Goal: Task Accomplishment & Management: Manage account settings

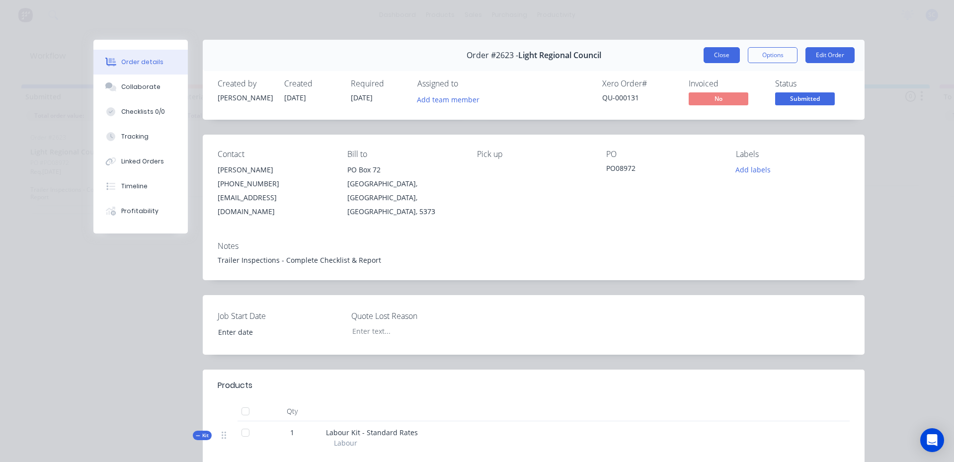
click at [723, 57] on button "Close" at bounding box center [722, 55] width 36 height 16
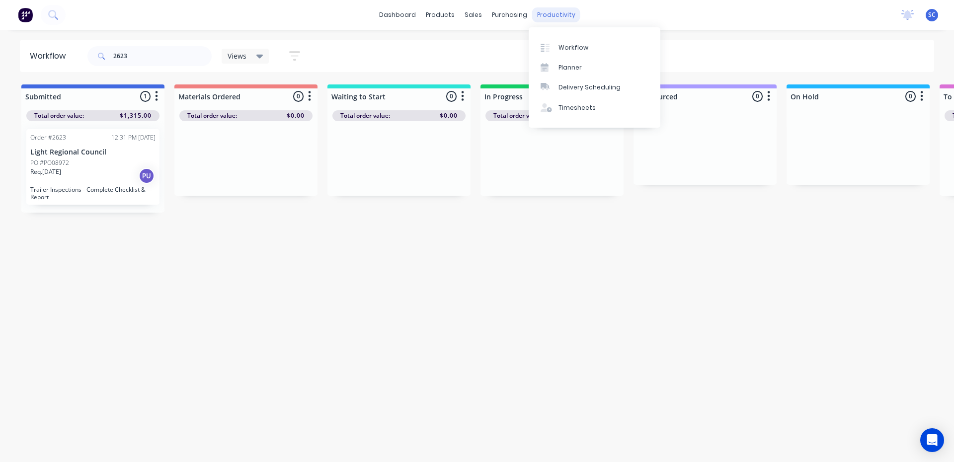
click at [547, 15] on div "productivity" at bounding box center [556, 14] width 48 height 15
click at [562, 50] on div "Workflow" at bounding box center [574, 47] width 30 height 9
click at [570, 47] on div "Workflow" at bounding box center [574, 47] width 30 height 9
click at [562, 14] on div "productivity" at bounding box center [556, 14] width 48 height 15
click at [572, 68] on div "Planner" at bounding box center [570, 67] width 23 height 9
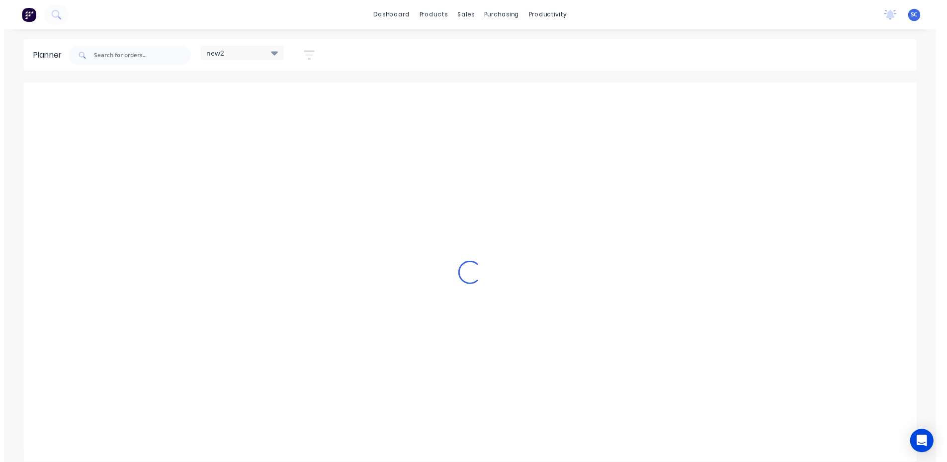
scroll to position [0, 0]
click at [542, 17] on div "productivity" at bounding box center [552, 14] width 48 height 15
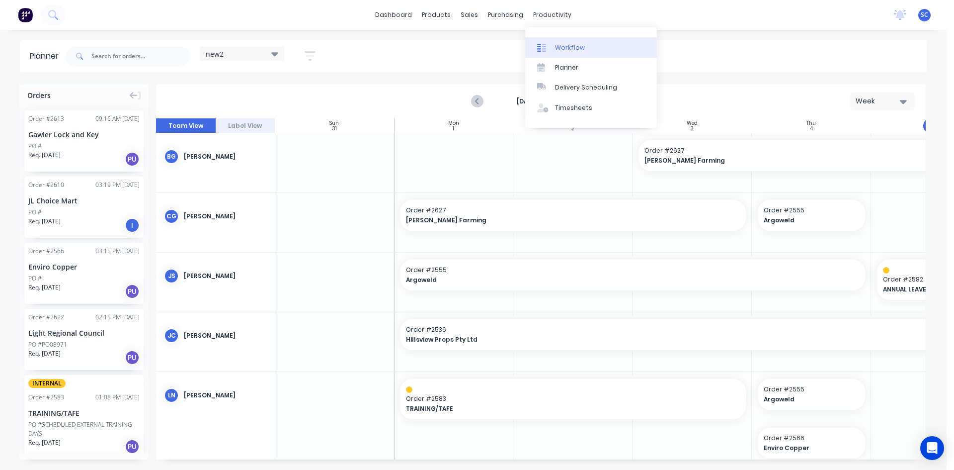
click at [568, 48] on div "Workflow" at bounding box center [570, 47] width 30 height 9
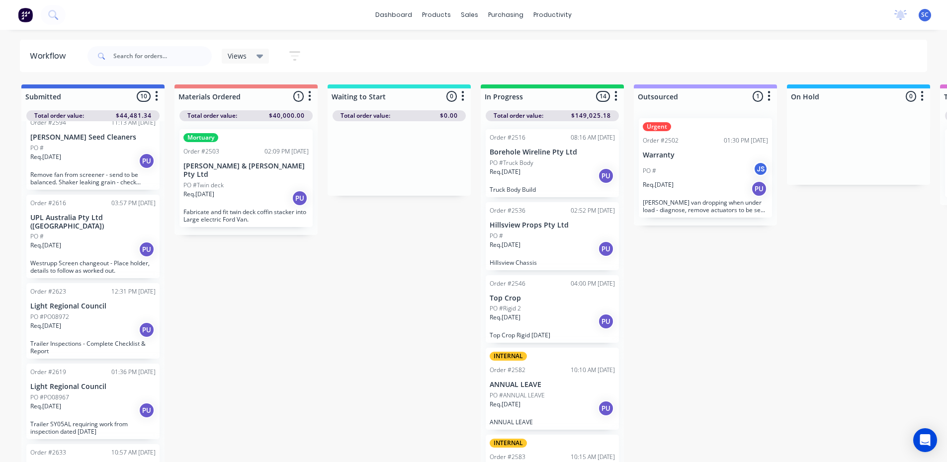
scroll to position [398, 0]
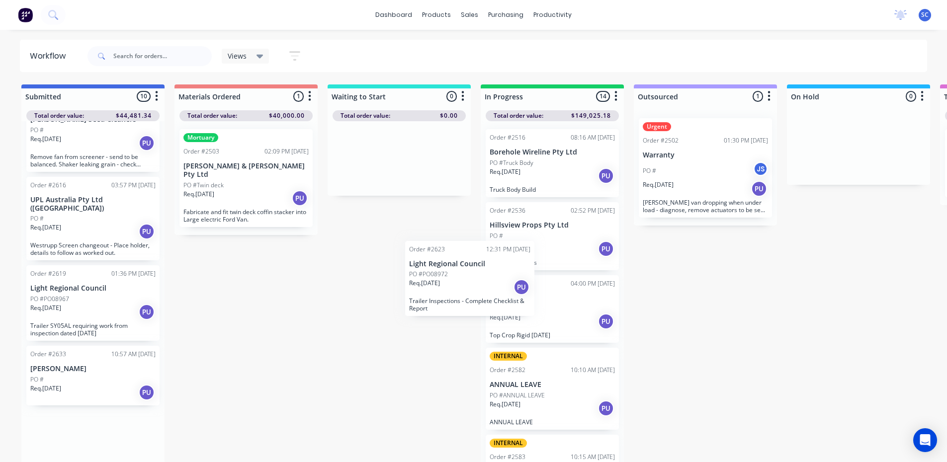
drag, startPoint x: 91, startPoint y: 287, endPoint x: 476, endPoint y: 271, distance: 385.6
click at [476, 271] on div "Submitted 10 Sort By Created date Required date Order number Customer name Most…" at bounding box center [822, 275] width 1658 height 380
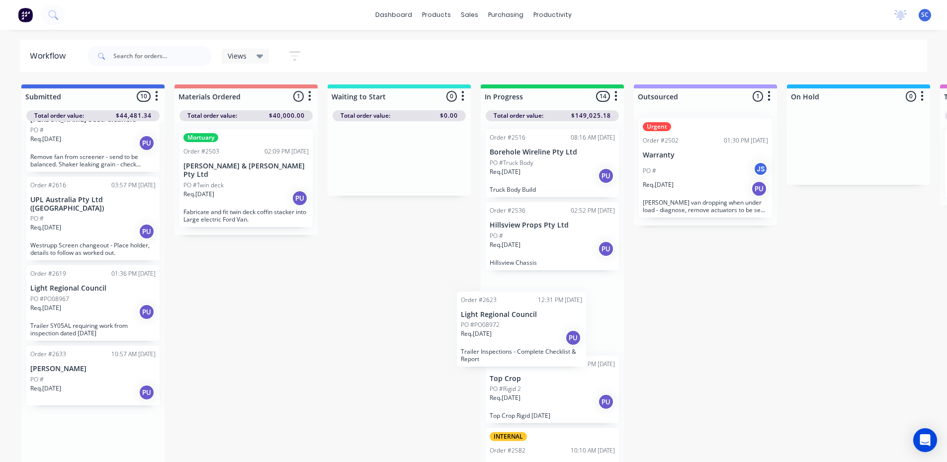
drag, startPoint x: 99, startPoint y: 291, endPoint x: 537, endPoint y: 331, distance: 439.7
click at [537, 331] on div "Submitted 10 Sort By Created date Required date Order number Customer name Most…" at bounding box center [822, 275] width 1658 height 380
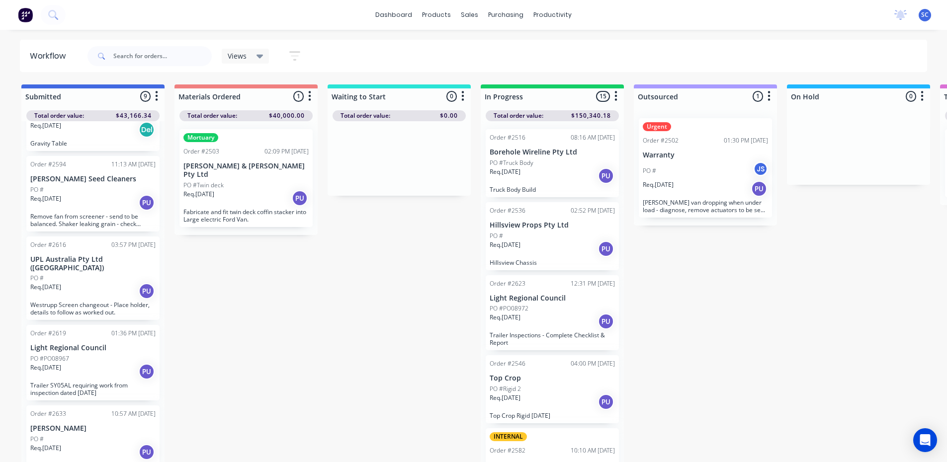
scroll to position [331, 0]
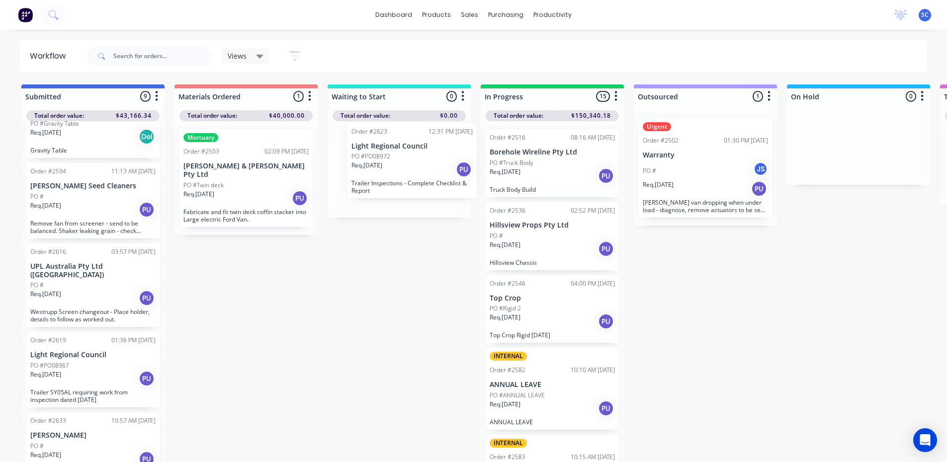
drag, startPoint x: 551, startPoint y: 327, endPoint x: 402, endPoint y: 162, distance: 222.0
click at [403, 164] on div "Submitted 9 Sort By Created date Required date Order number Customer name Most …" at bounding box center [822, 275] width 1658 height 380
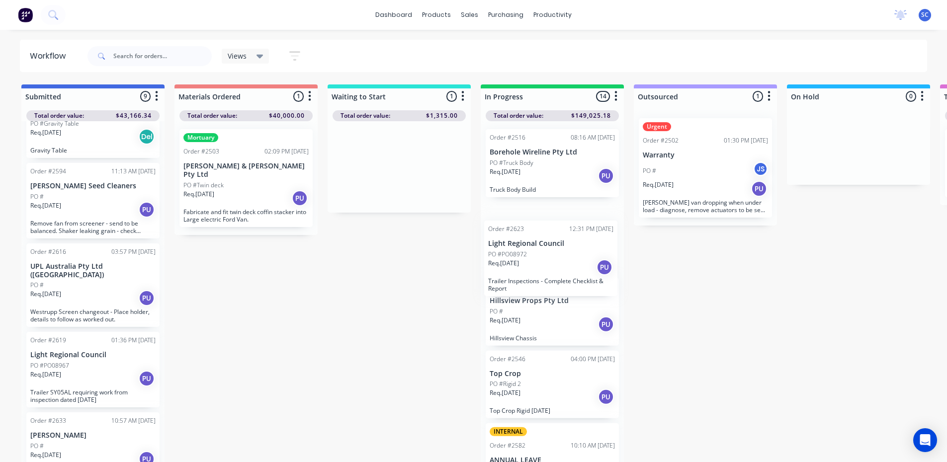
drag, startPoint x: 402, startPoint y: 166, endPoint x: 558, endPoint y: 262, distance: 183.7
click at [558, 262] on div "Submitted 9 Sort By Created date Required date Order number Customer name Most …" at bounding box center [822, 275] width 1658 height 380
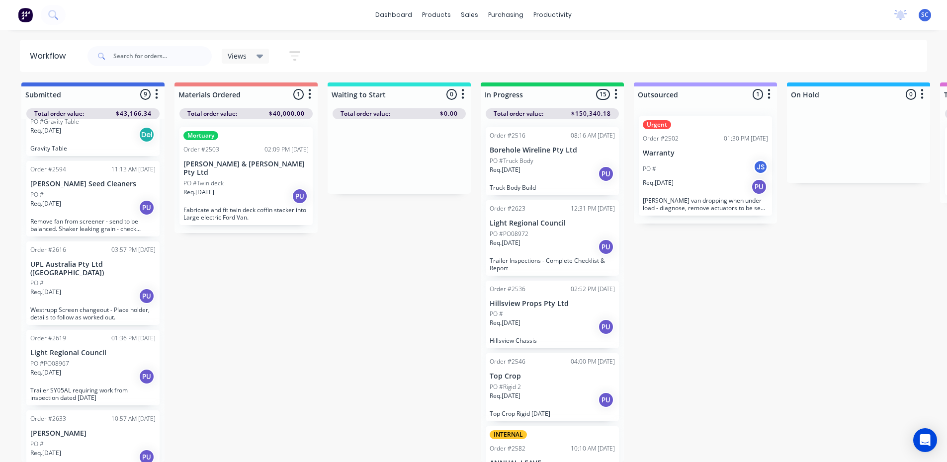
scroll to position [9, 0]
click at [80, 440] on div "PO #" at bounding box center [92, 444] width 125 height 9
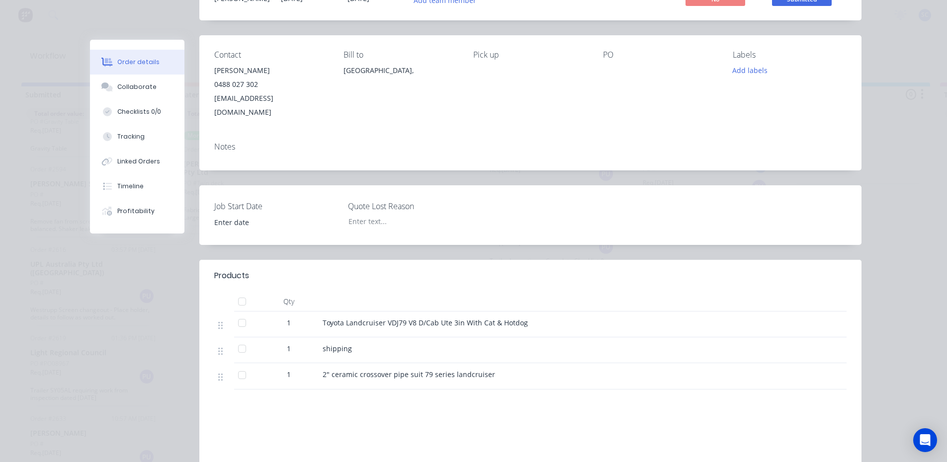
scroll to position [0, 0]
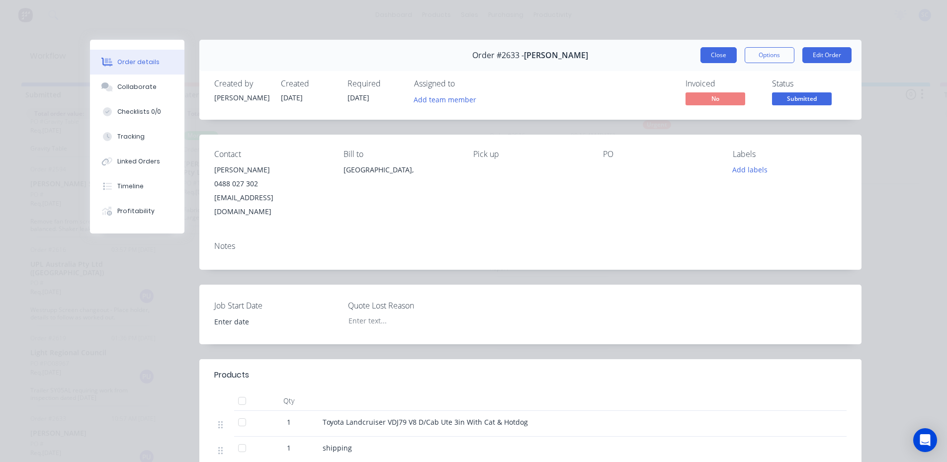
click at [725, 53] on button "Close" at bounding box center [718, 55] width 36 height 16
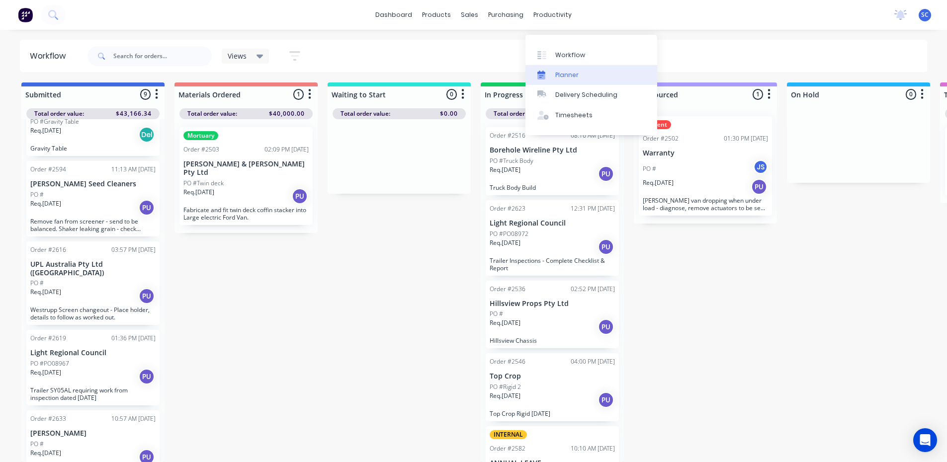
click at [567, 71] on div "Planner" at bounding box center [566, 75] width 23 height 9
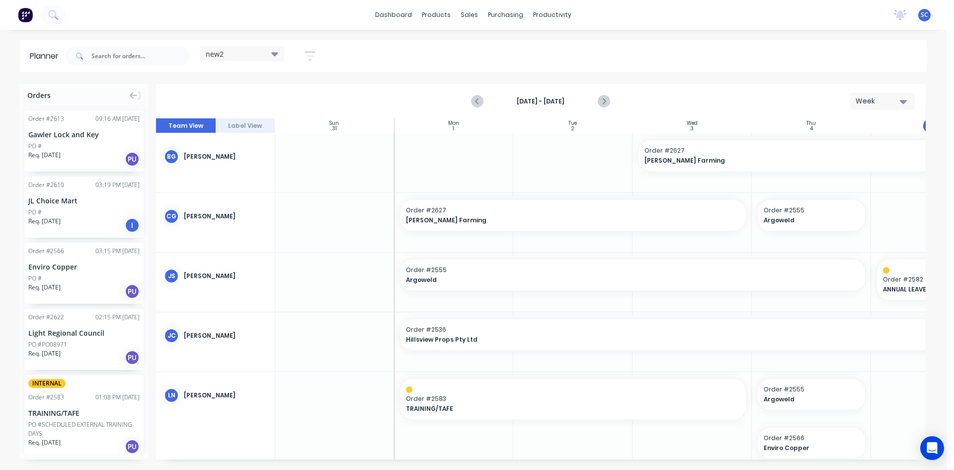
scroll to position [0, 188]
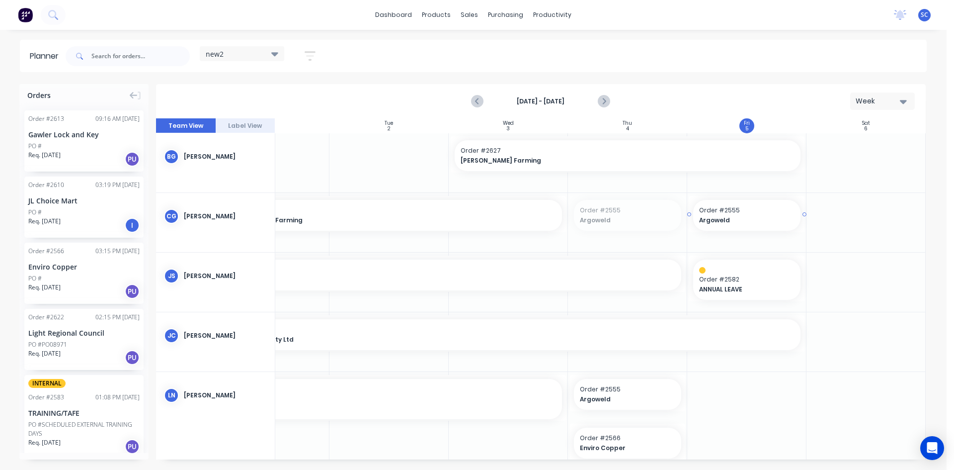
drag, startPoint x: 676, startPoint y: 214, endPoint x: 716, endPoint y: 215, distance: 40.3
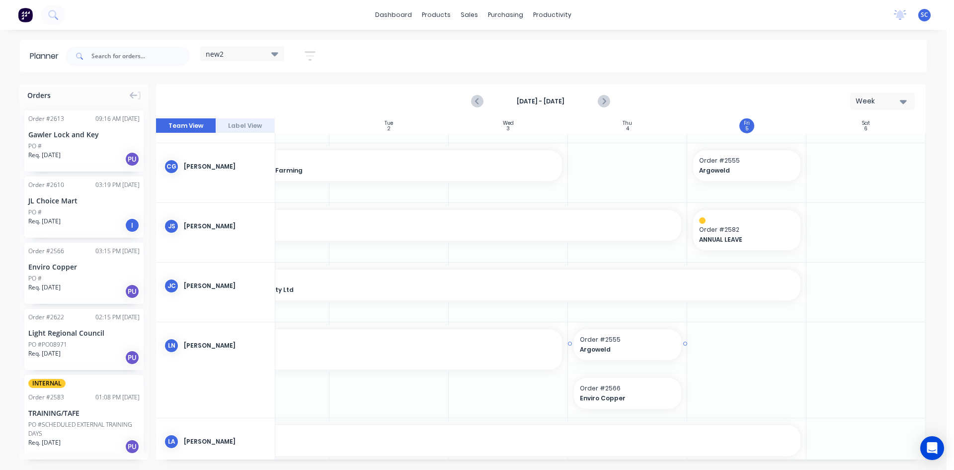
scroll to position [99, 188]
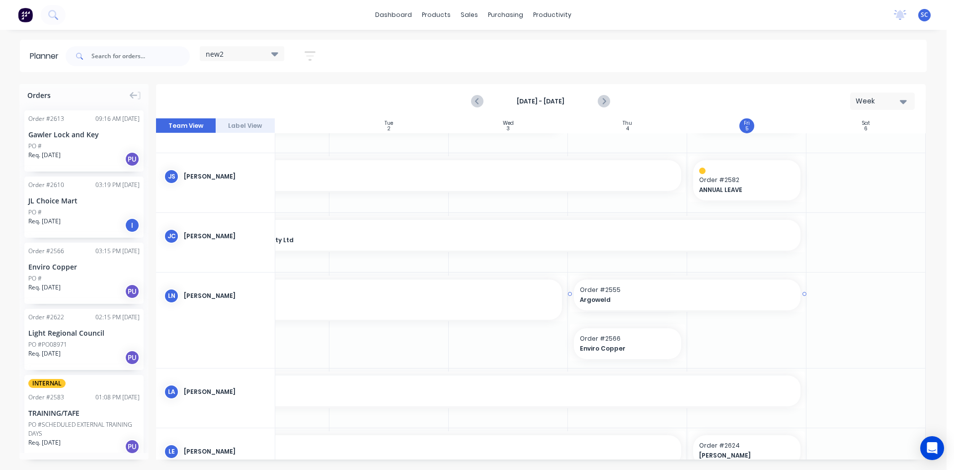
drag, startPoint x: 682, startPoint y: 295, endPoint x: 707, endPoint y: 298, distance: 24.5
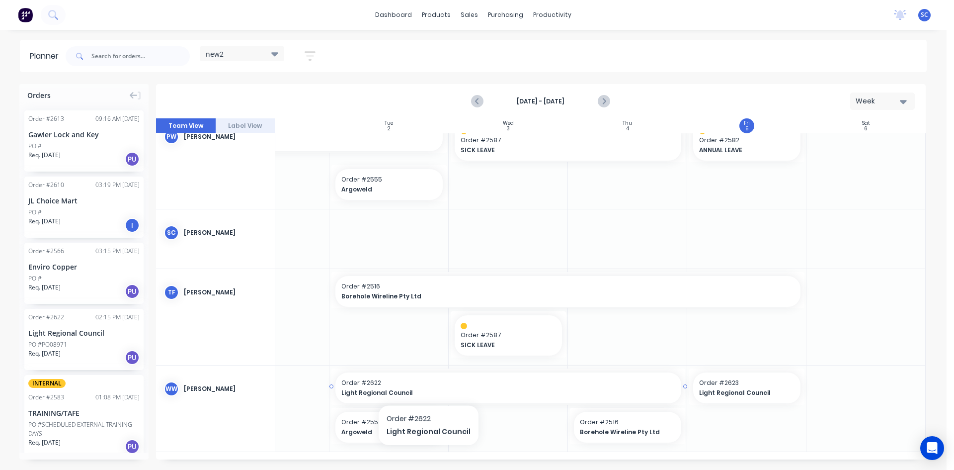
scroll to position [557, 188]
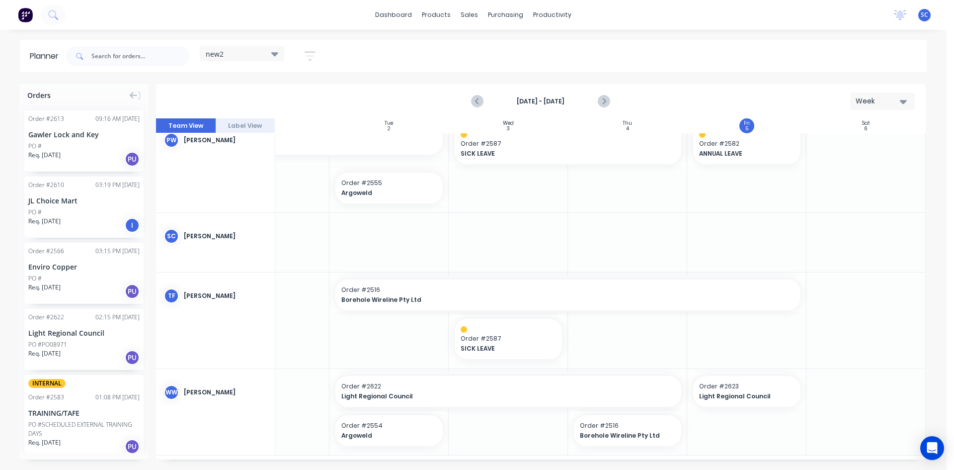
click at [82, 338] on div "Order # 2622 02:15 PM [DATE] Light Regional Council PO #PO08971 Req. [DATE] PU" at bounding box center [83, 339] width 119 height 61
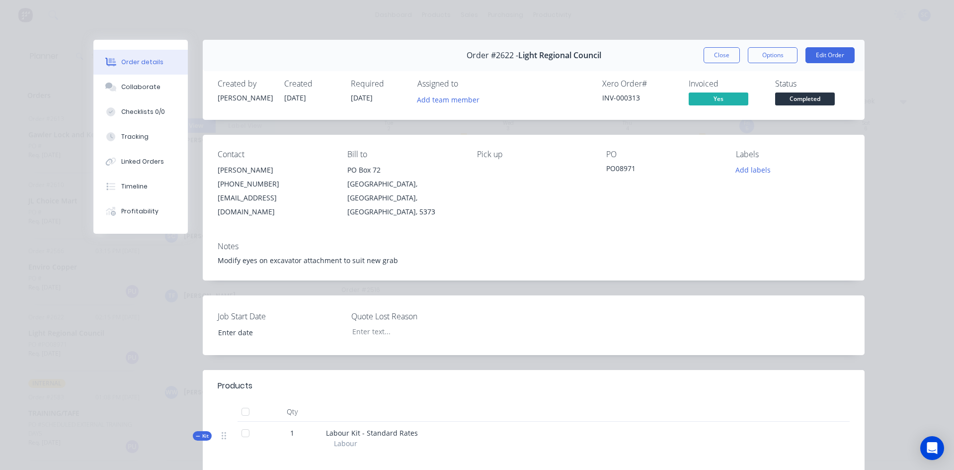
type input "[DATE]"
click at [729, 53] on button "Close" at bounding box center [722, 55] width 36 height 16
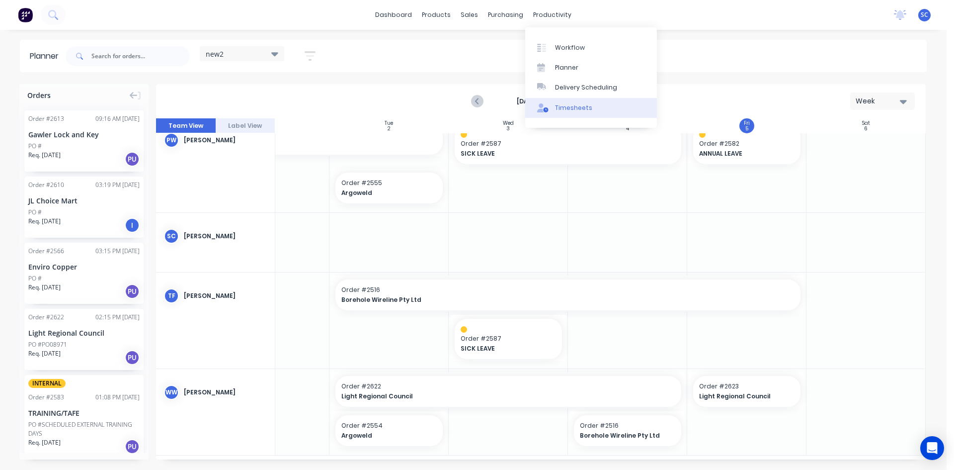
click at [580, 113] on link "Timesheets" at bounding box center [591, 108] width 132 height 20
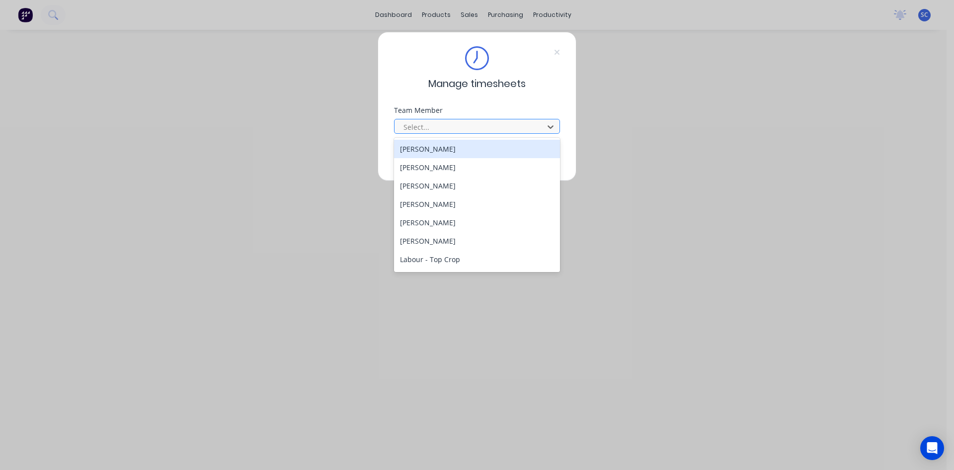
click at [458, 121] on div at bounding box center [471, 127] width 136 height 12
click at [466, 148] on div "[PERSON_NAME]" at bounding box center [477, 149] width 166 height 18
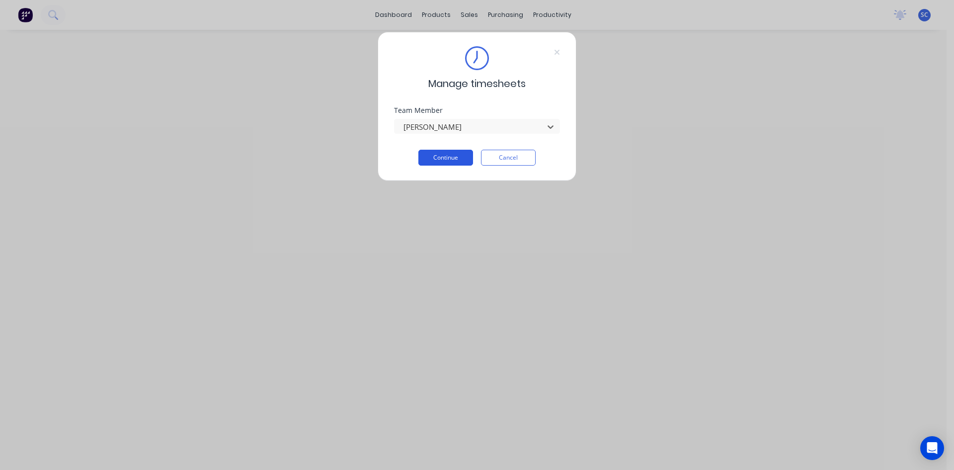
click at [466, 154] on button "Continue" at bounding box center [446, 158] width 55 height 16
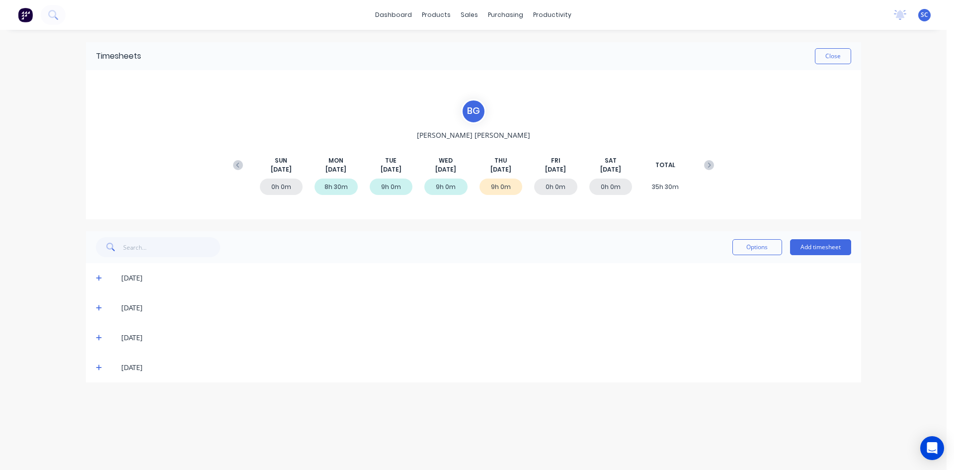
click at [100, 367] on icon at bounding box center [99, 367] width 6 height 7
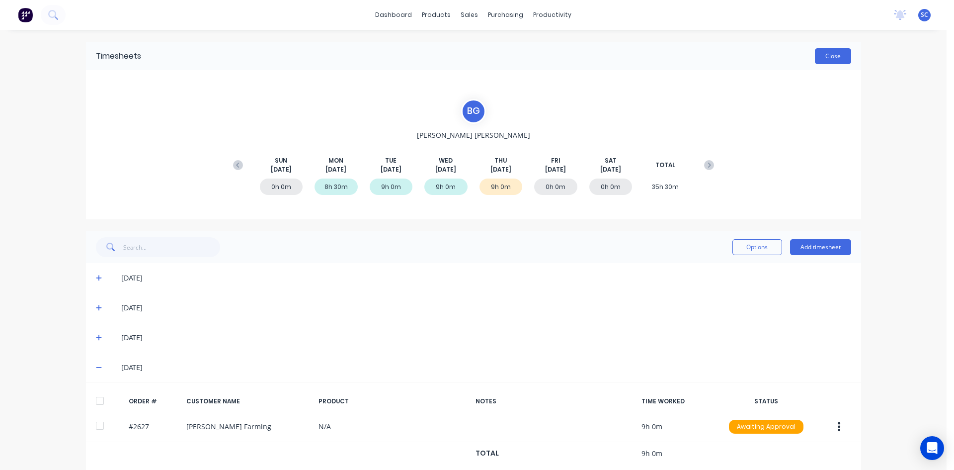
click at [830, 58] on button "Close" at bounding box center [833, 56] width 36 height 16
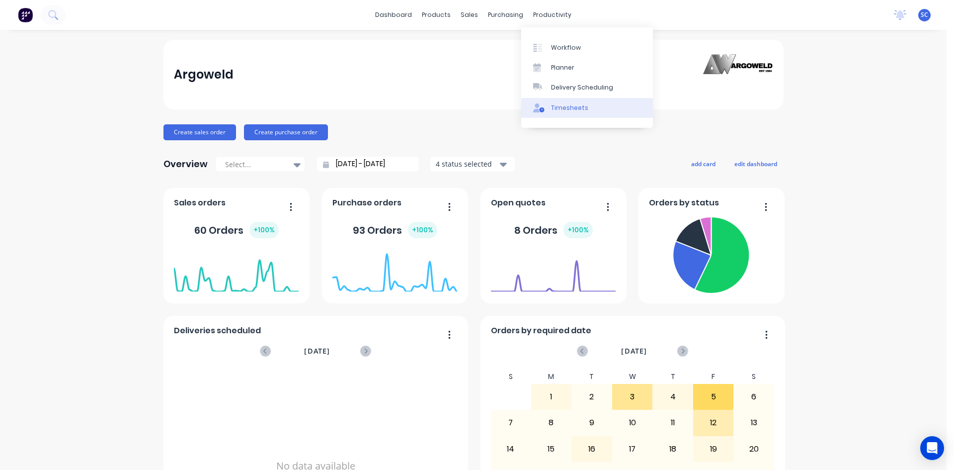
click at [567, 109] on div "Timesheets" at bounding box center [569, 107] width 37 height 9
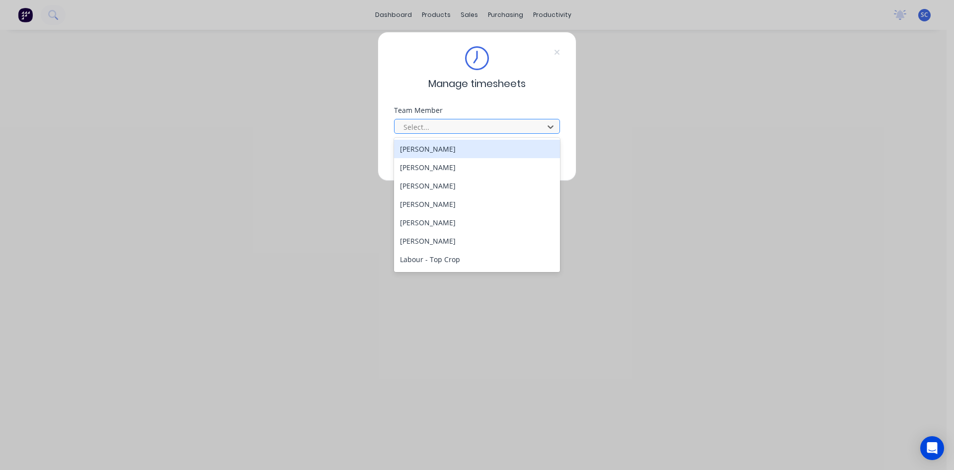
click at [462, 123] on div at bounding box center [471, 127] width 136 height 12
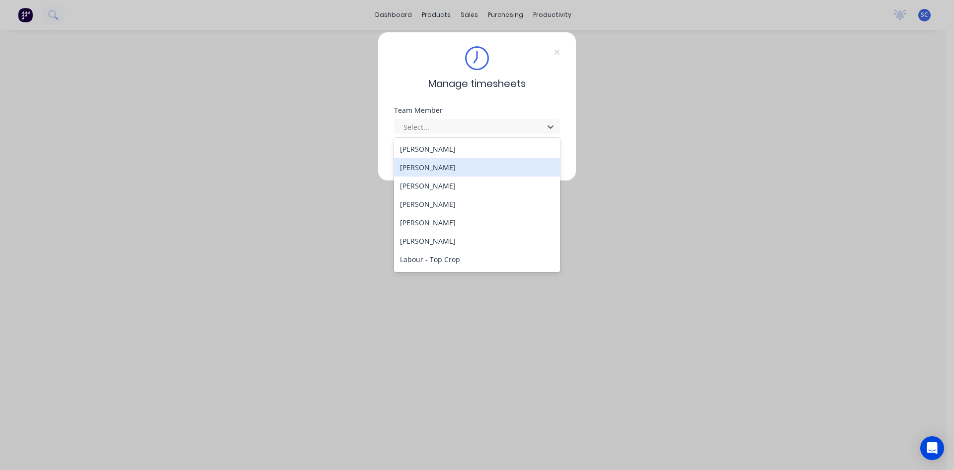
click at [452, 167] on div "[PERSON_NAME]" at bounding box center [477, 167] width 166 height 18
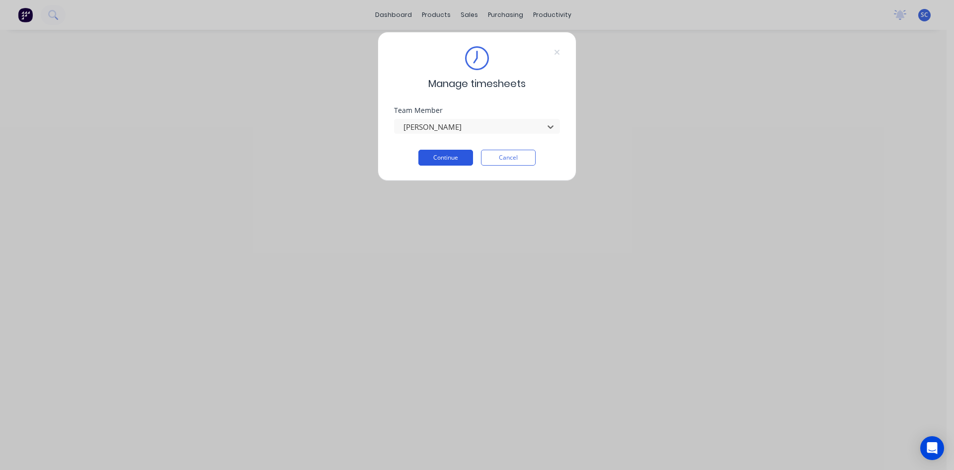
click at [458, 159] on button "Continue" at bounding box center [446, 158] width 55 height 16
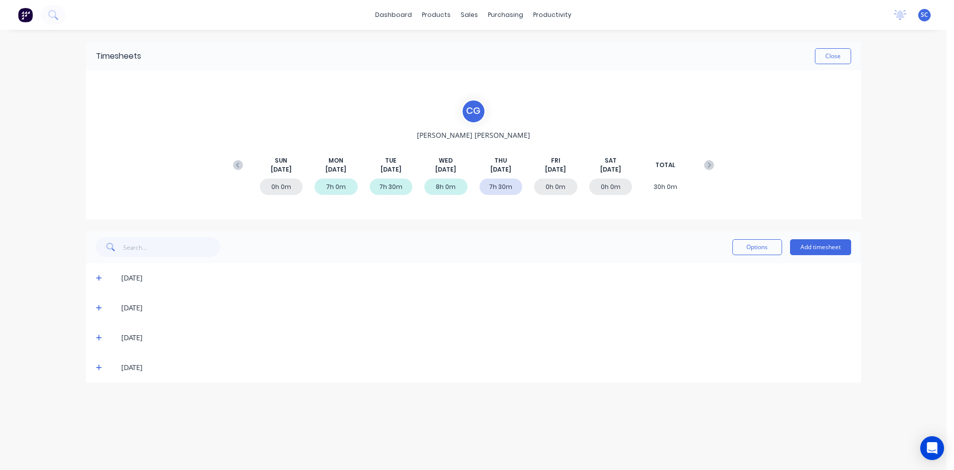
click at [98, 368] on icon at bounding box center [99, 368] width 6 height 6
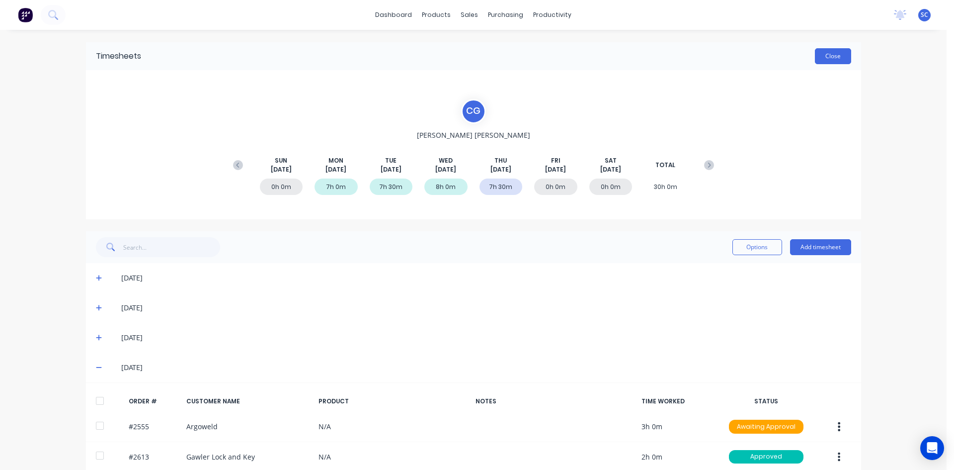
click at [827, 55] on button "Close" at bounding box center [833, 56] width 36 height 16
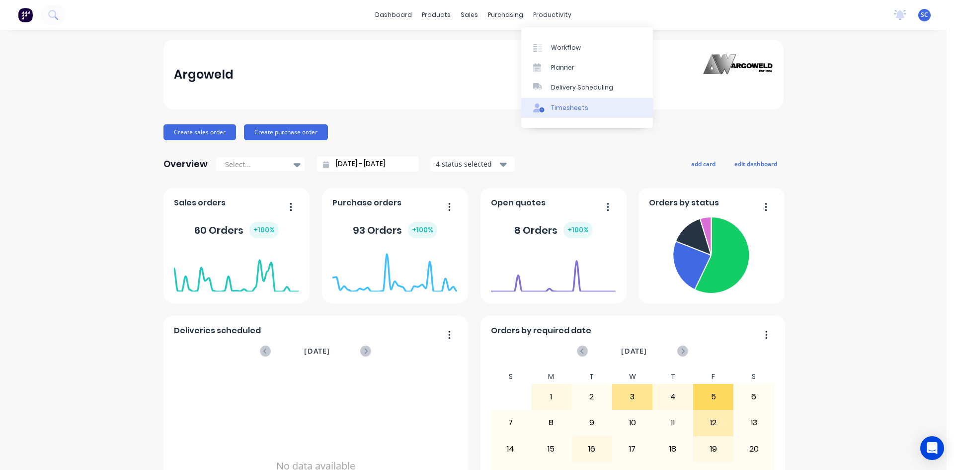
click at [567, 109] on div "Timesheets" at bounding box center [569, 107] width 37 height 9
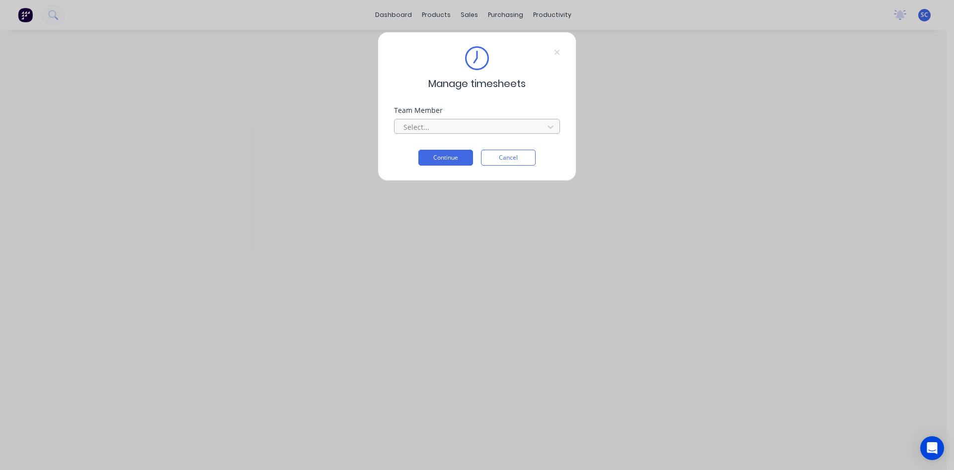
click at [451, 125] on div at bounding box center [471, 127] width 136 height 12
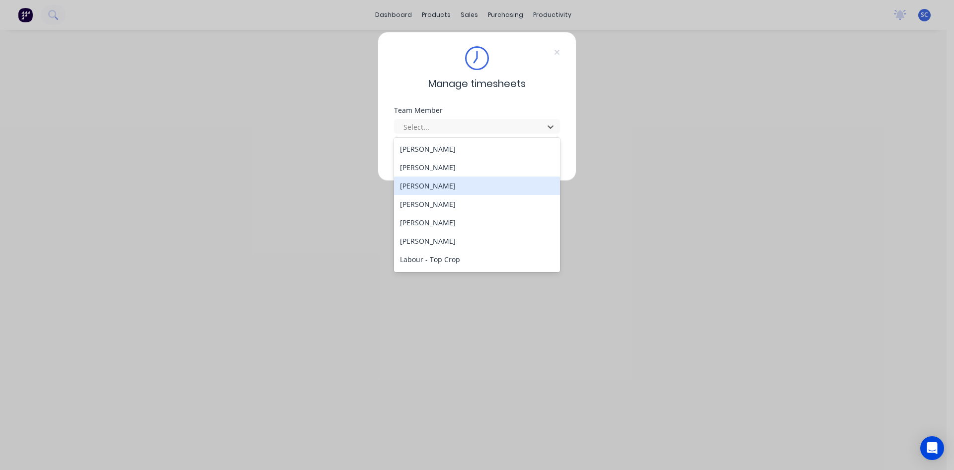
click at [459, 180] on div "[PERSON_NAME]" at bounding box center [477, 185] width 166 height 18
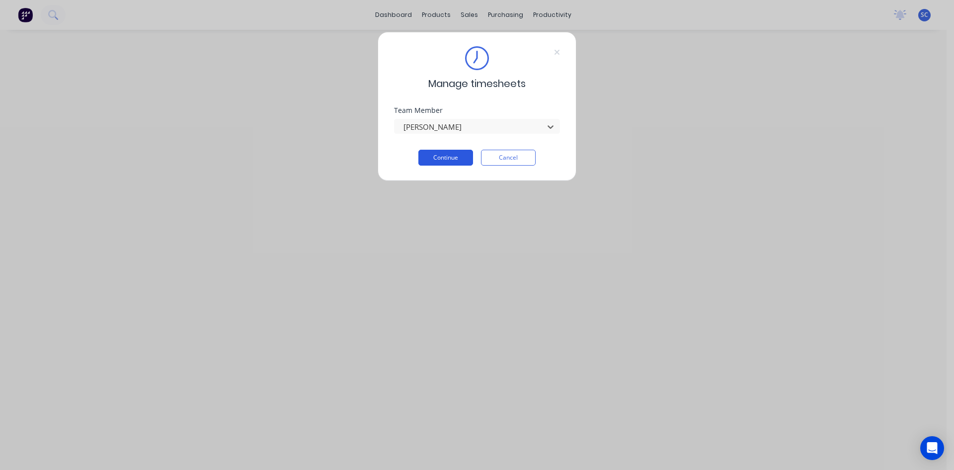
click at [451, 155] on button "Continue" at bounding box center [446, 158] width 55 height 16
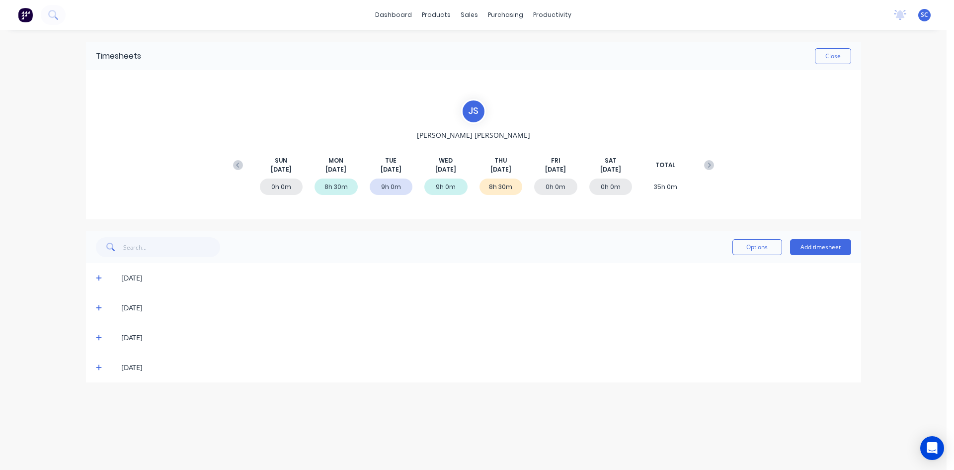
click at [100, 366] on icon at bounding box center [99, 367] width 6 height 7
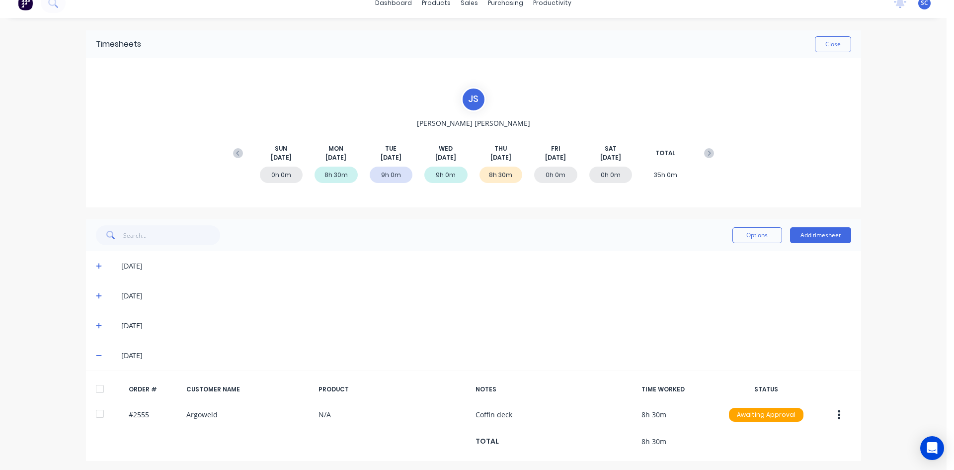
scroll to position [15, 0]
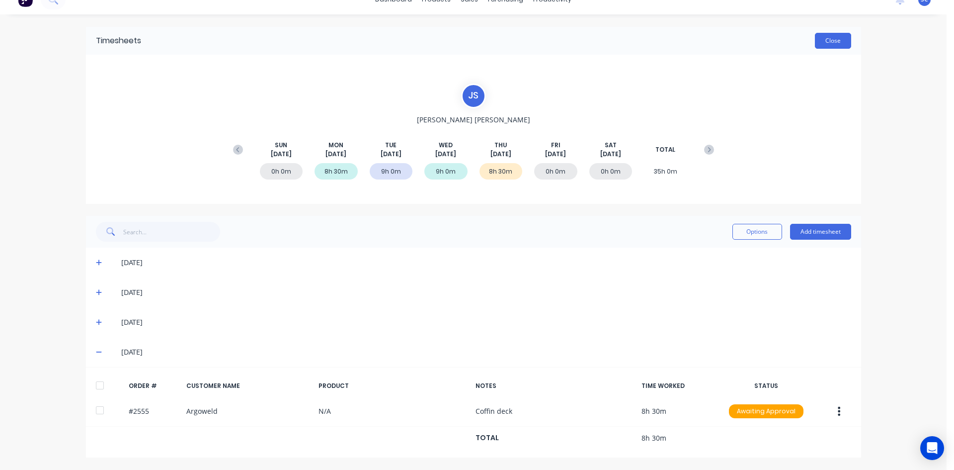
click at [820, 35] on button "Close" at bounding box center [833, 41] width 36 height 16
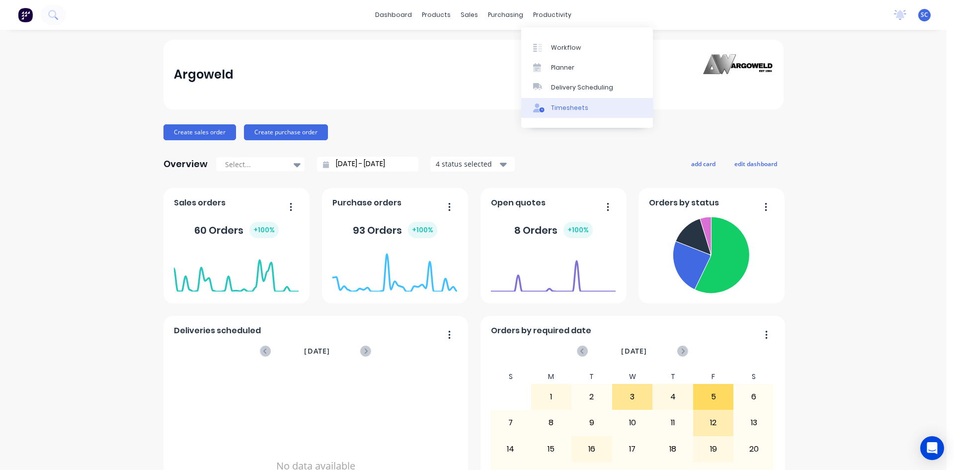
click at [563, 107] on div "Timesheets" at bounding box center [569, 107] width 37 height 9
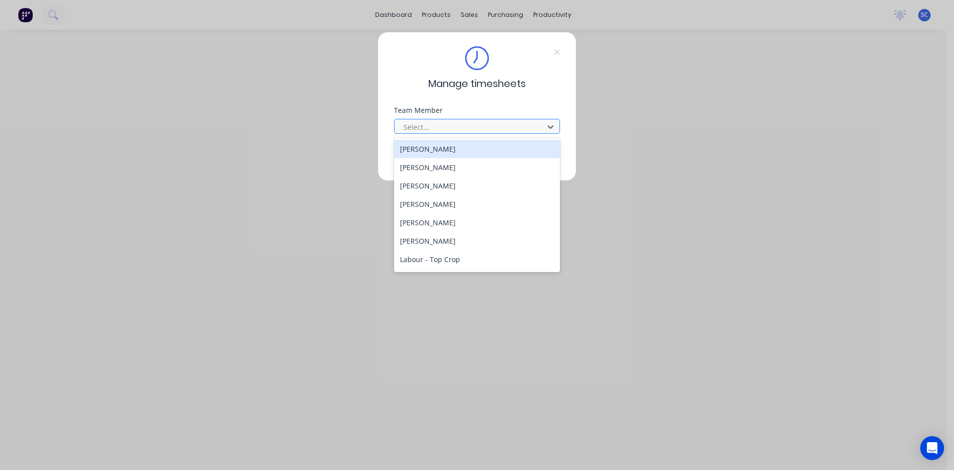
click at [495, 129] on div at bounding box center [471, 127] width 136 height 12
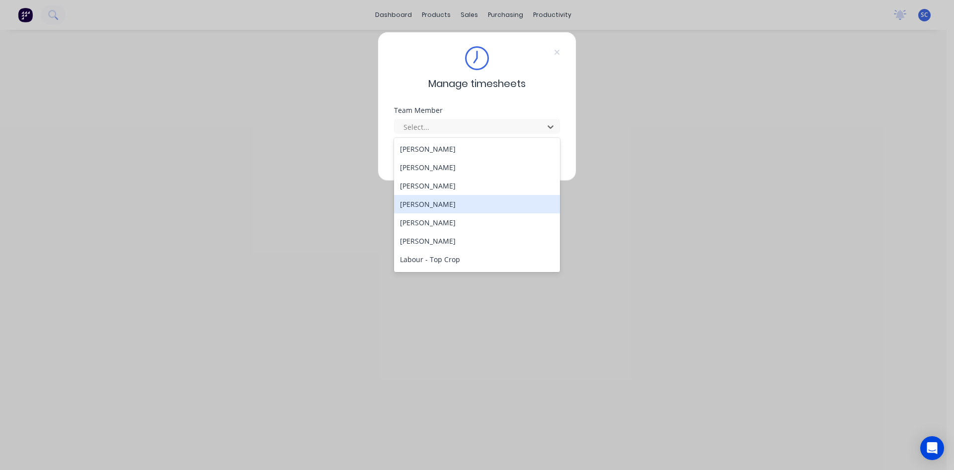
click at [471, 204] on div "[PERSON_NAME]" at bounding box center [477, 204] width 166 height 18
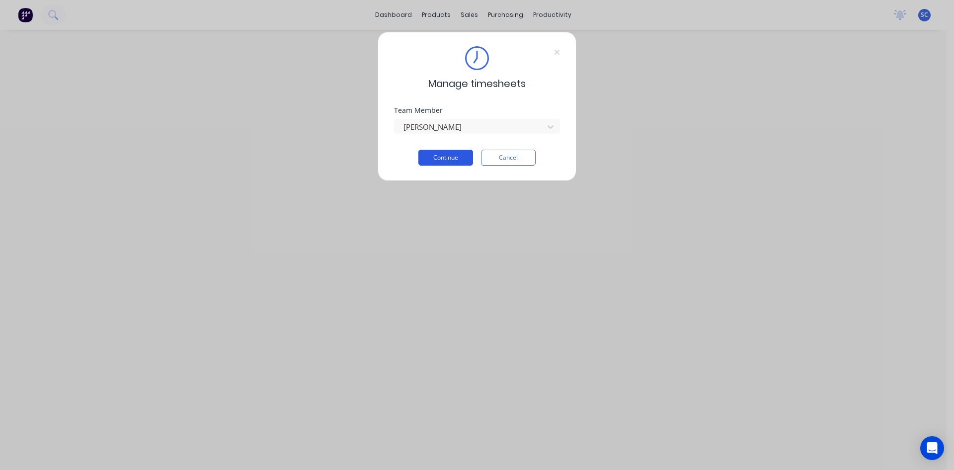
click at [462, 155] on button "Continue" at bounding box center [446, 158] width 55 height 16
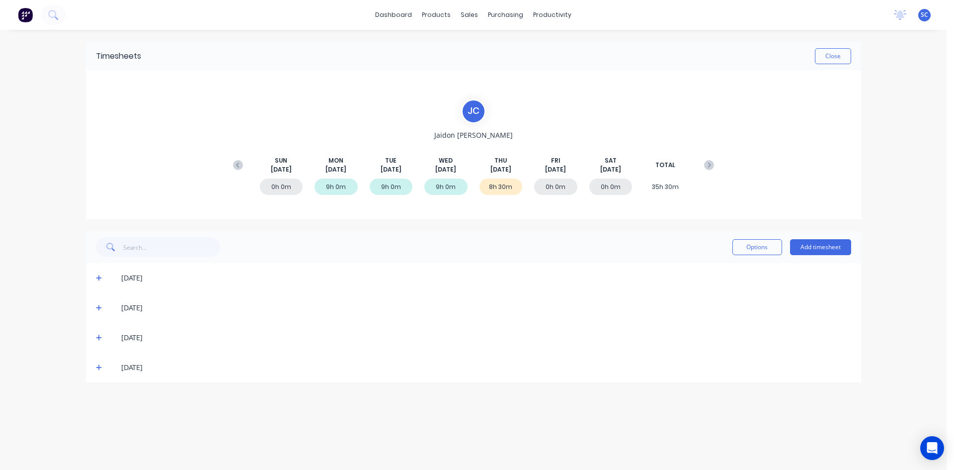
click at [98, 368] on icon at bounding box center [99, 368] width 6 height 6
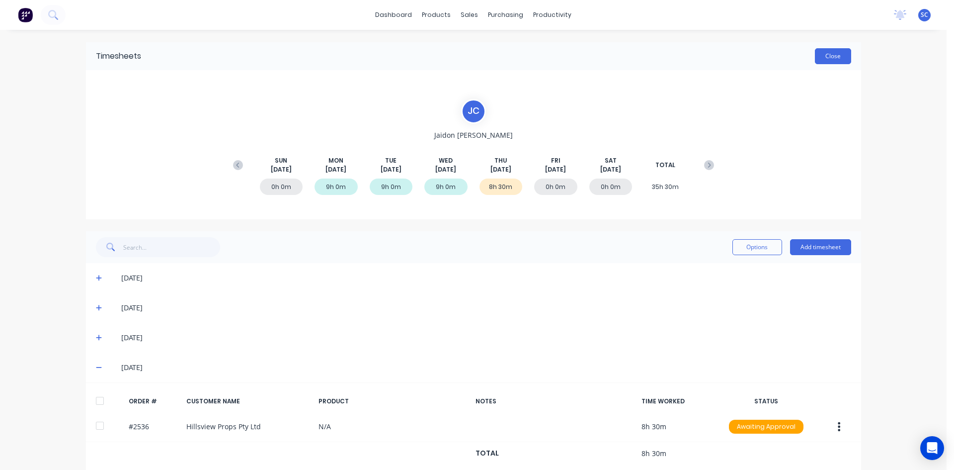
click at [828, 54] on button "Close" at bounding box center [833, 56] width 36 height 16
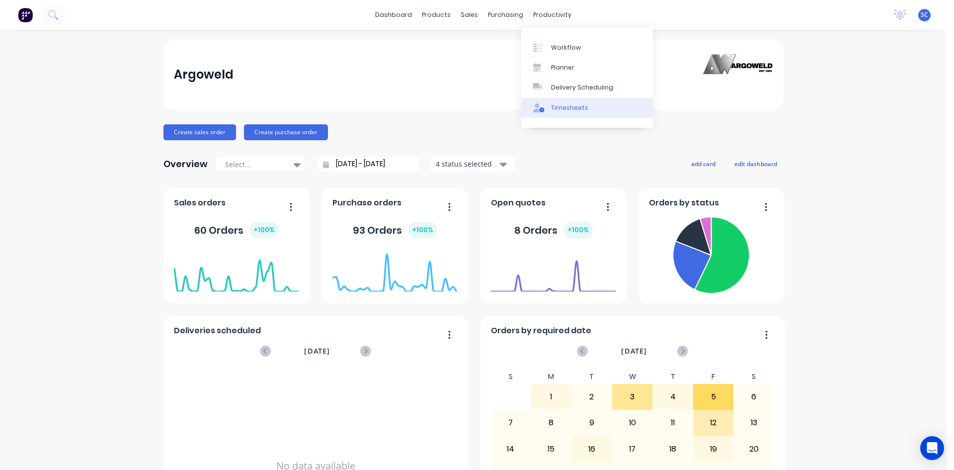
click at [568, 105] on div "Timesheets" at bounding box center [569, 107] width 37 height 9
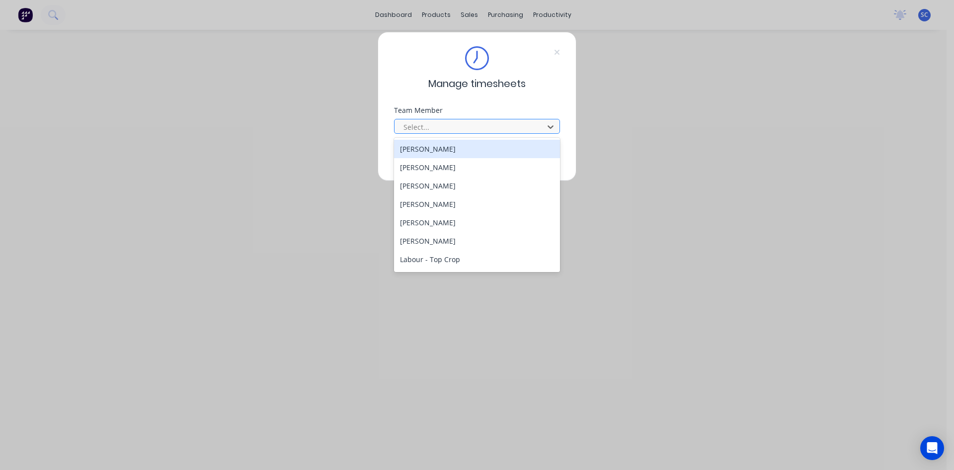
click at [474, 122] on div at bounding box center [471, 127] width 136 height 12
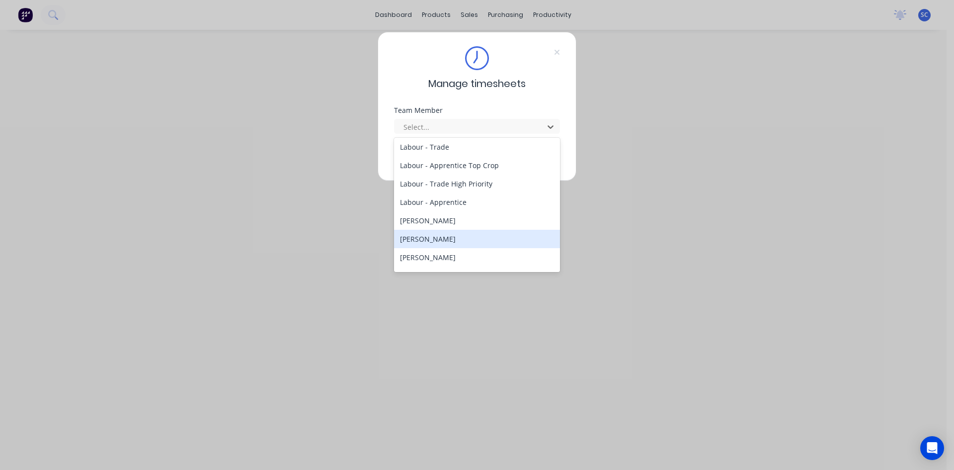
click at [448, 243] on div "[PERSON_NAME]" at bounding box center [477, 239] width 166 height 18
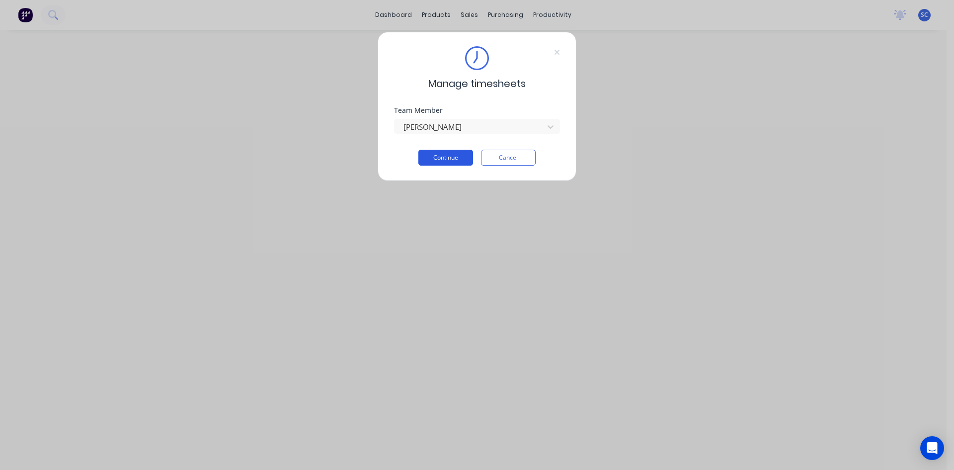
click at [449, 159] on button "Continue" at bounding box center [446, 158] width 55 height 16
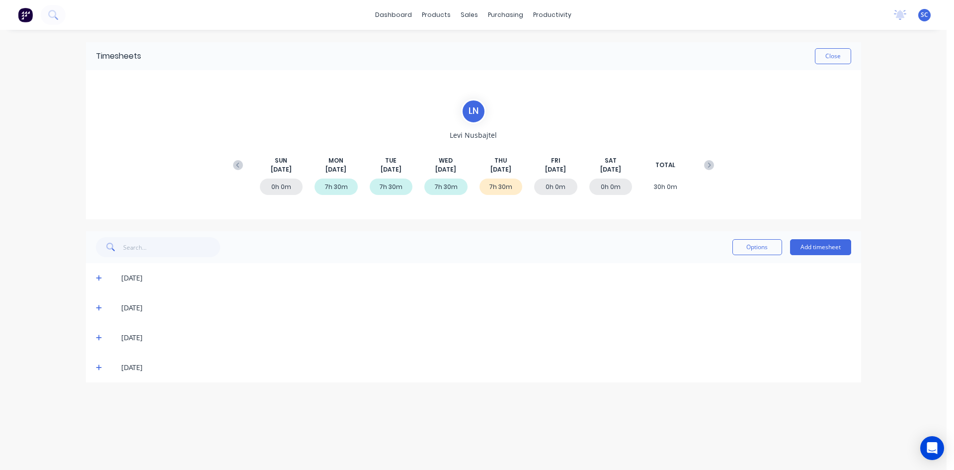
click at [101, 366] on icon at bounding box center [99, 367] width 6 height 7
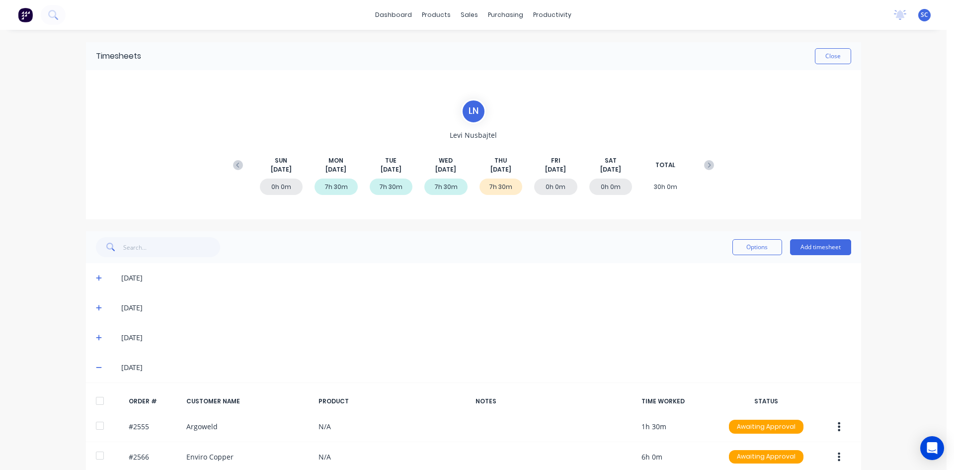
scroll to position [45, 0]
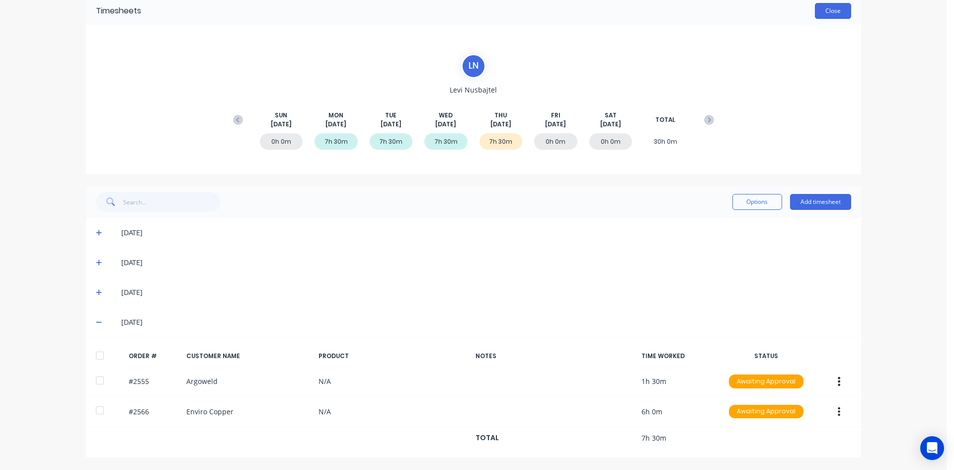
click at [818, 10] on button "Close" at bounding box center [833, 11] width 36 height 16
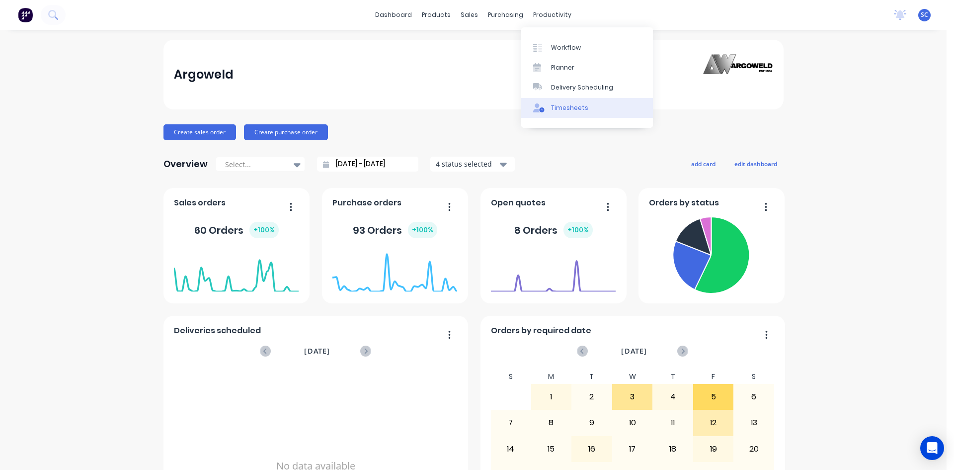
click at [556, 108] on div "Timesheets" at bounding box center [569, 107] width 37 height 9
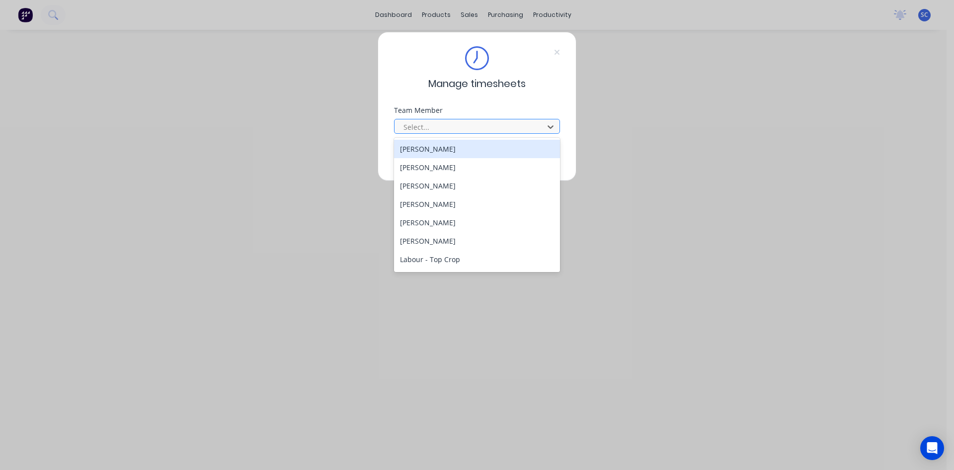
click at [492, 127] on div at bounding box center [471, 127] width 136 height 12
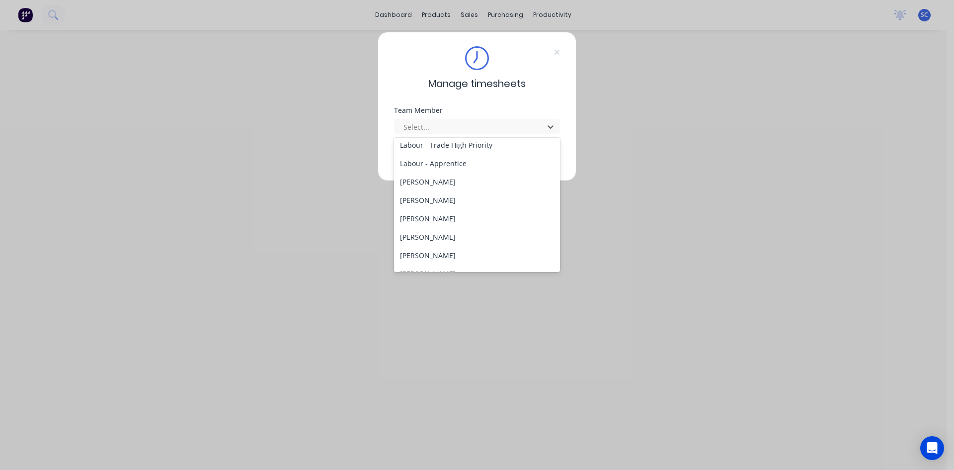
scroll to position [199, 0]
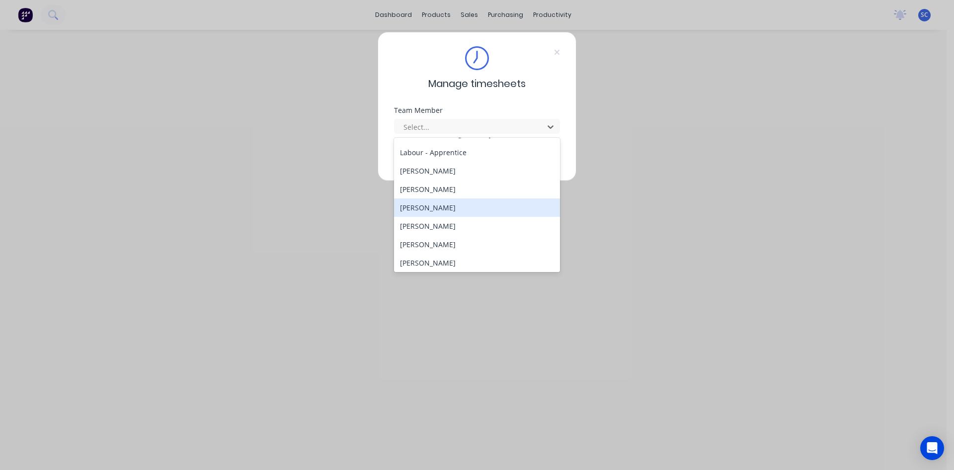
click at [436, 205] on div "[PERSON_NAME]" at bounding box center [477, 207] width 166 height 18
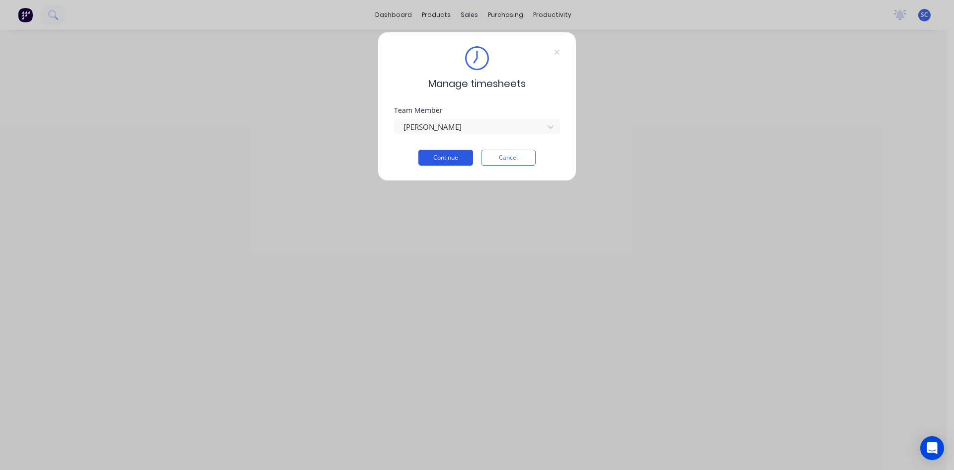
click at [461, 156] on button "Continue" at bounding box center [446, 158] width 55 height 16
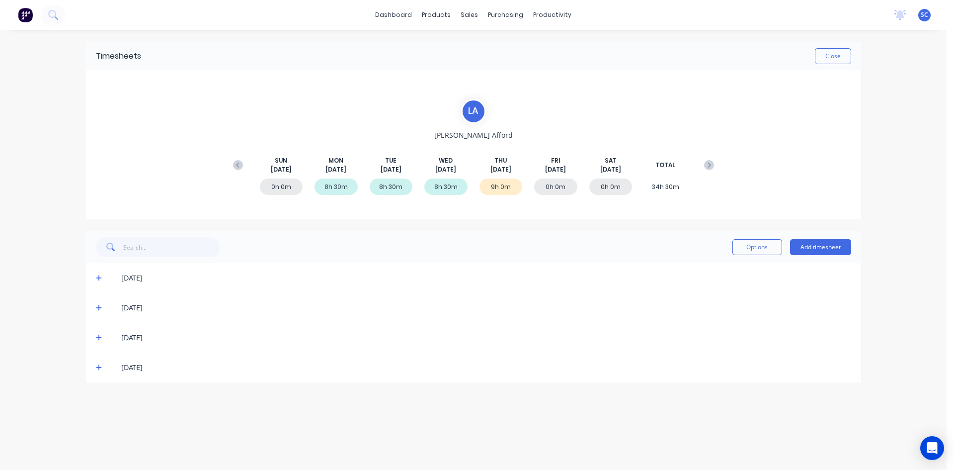
click at [96, 369] on icon at bounding box center [99, 367] width 6 height 7
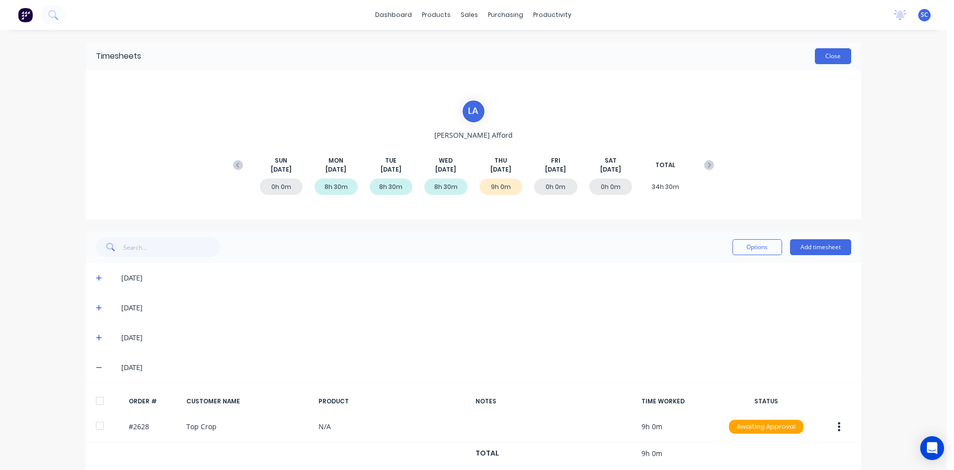
click at [827, 51] on button "Close" at bounding box center [833, 56] width 36 height 16
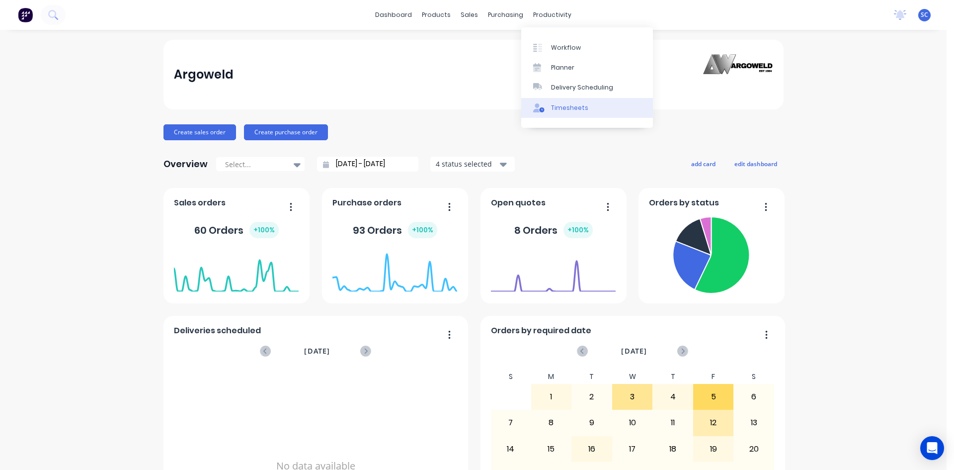
click at [559, 100] on link "Timesheets" at bounding box center [587, 108] width 132 height 20
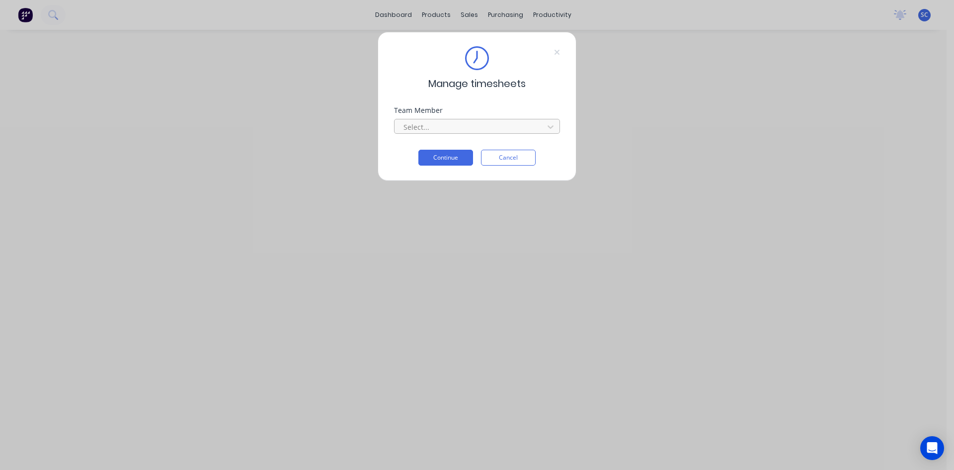
click at [523, 122] on div at bounding box center [471, 127] width 136 height 12
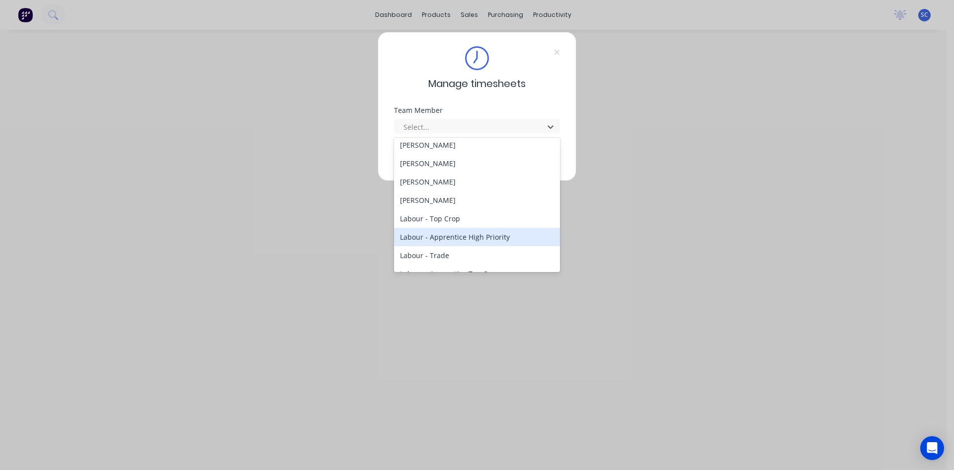
scroll to position [199, 0]
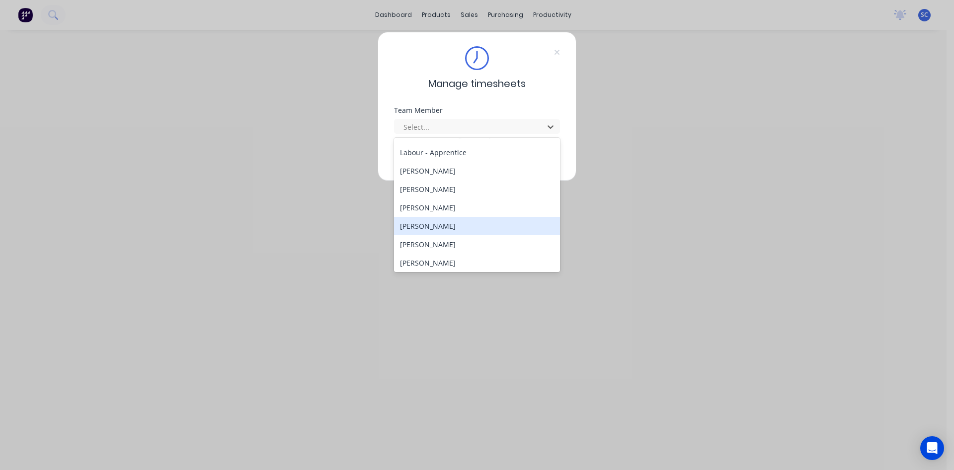
click at [461, 222] on div "[PERSON_NAME]" at bounding box center [477, 226] width 166 height 18
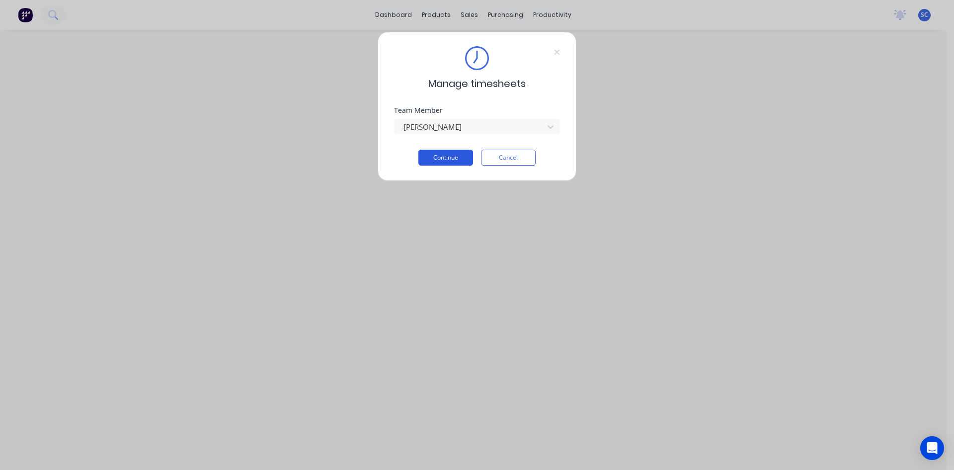
click at [448, 157] on button "Continue" at bounding box center [446, 158] width 55 height 16
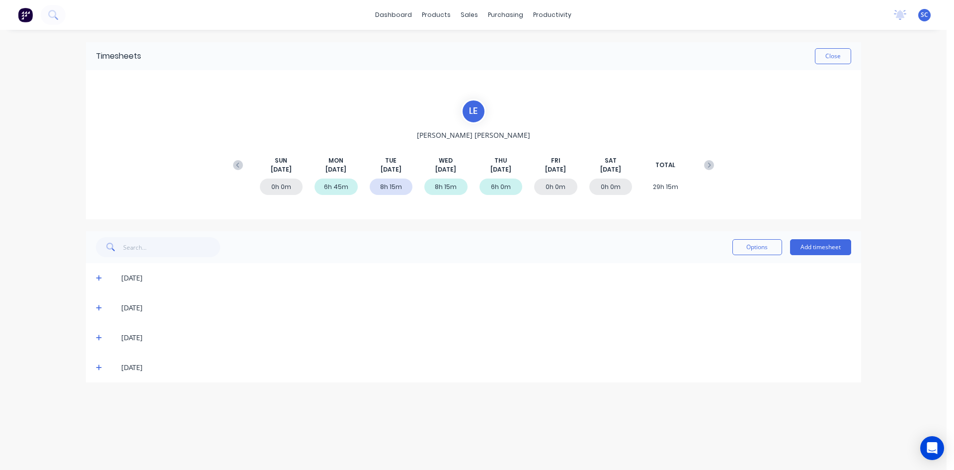
click at [92, 369] on div "[DATE]" at bounding box center [473, 367] width 775 height 30
click at [101, 367] on icon at bounding box center [99, 367] width 6 height 7
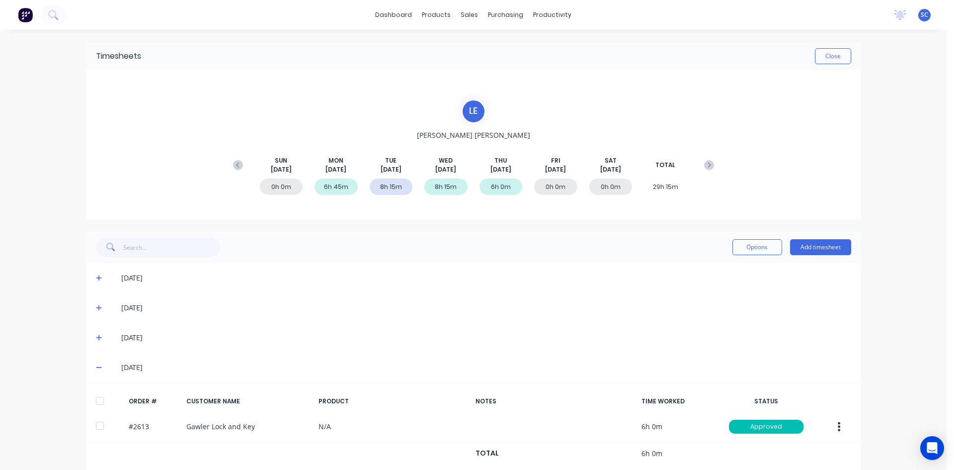
scroll to position [15, 0]
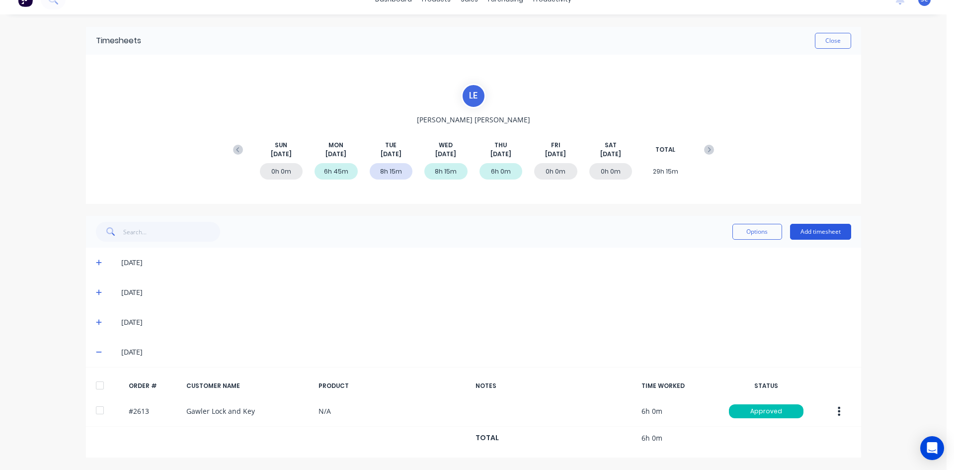
click at [815, 230] on button "Add timesheet" at bounding box center [820, 232] width 61 height 16
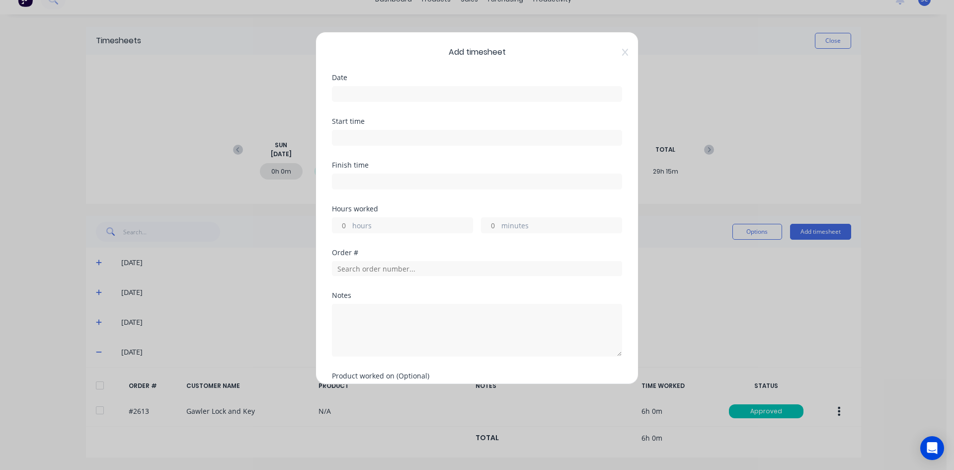
click at [441, 91] on input at bounding box center [477, 93] width 289 height 15
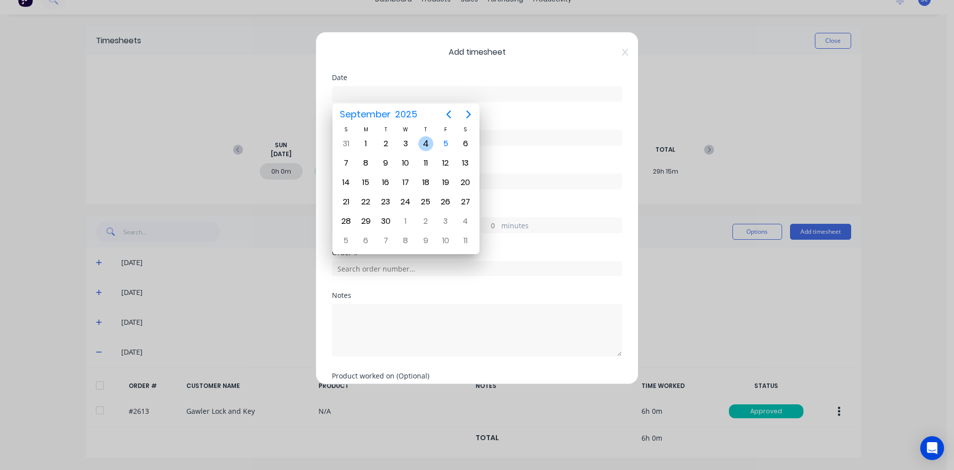
click at [421, 139] on div "4" at bounding box center [426, 143] width 15 height 15
type input "[DATE]"
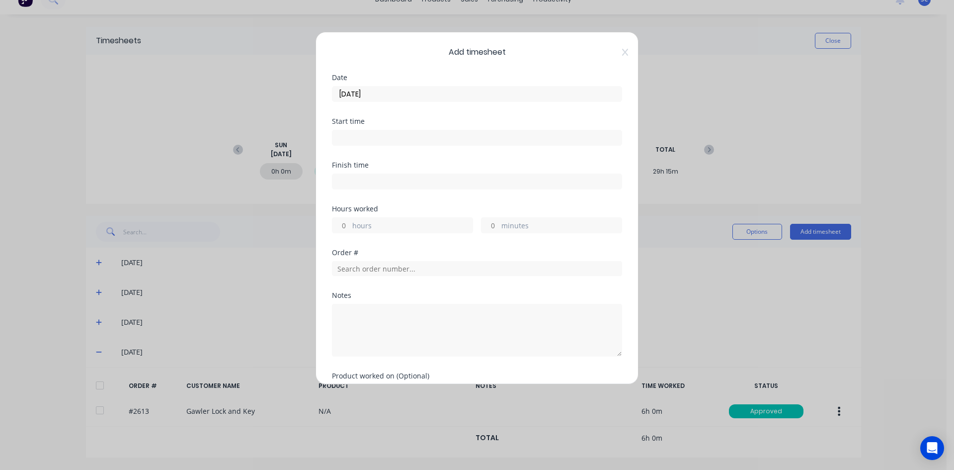
click at [368, 134] on input at bounding box center [477, 137] width 289 height 15
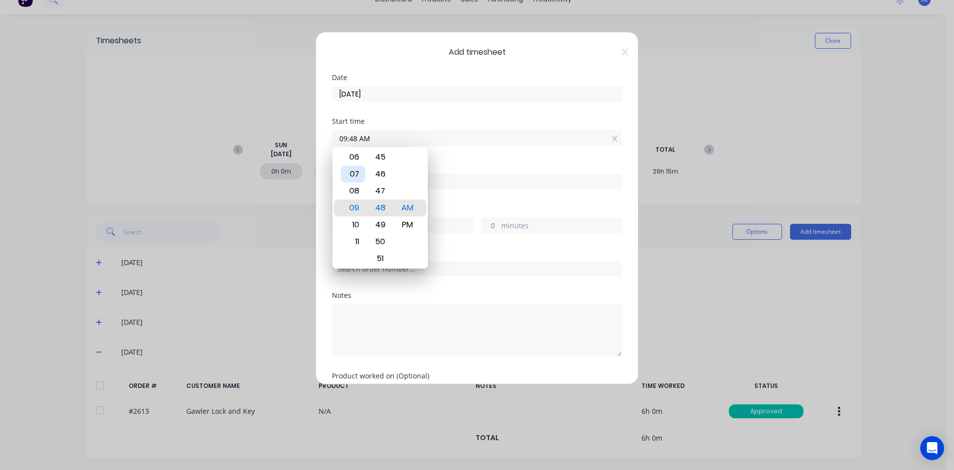
click at [359, 173] on div "07" at bounding box center [353, 174] width 24 height 17
type input "07:30 AM"
click at [389, 207] on div "30" at bounding box center [380, 207] width 24 height 17
click at [462, 206] on div "Hours worked" at bounding box center [477, 208] width 290 height 7
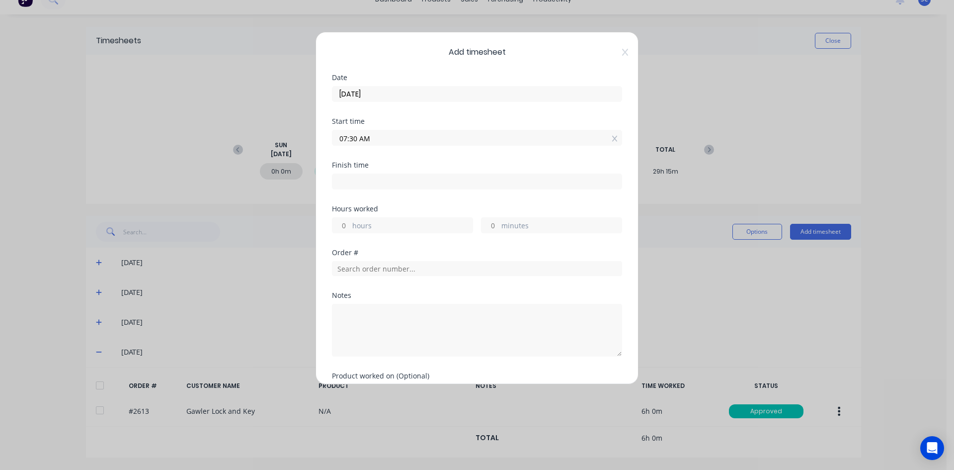
click at [367, 180] on input at bounding box center [477, 181] width 289 height 15
type input "09:49 AM"
type input "2"
type input "19"
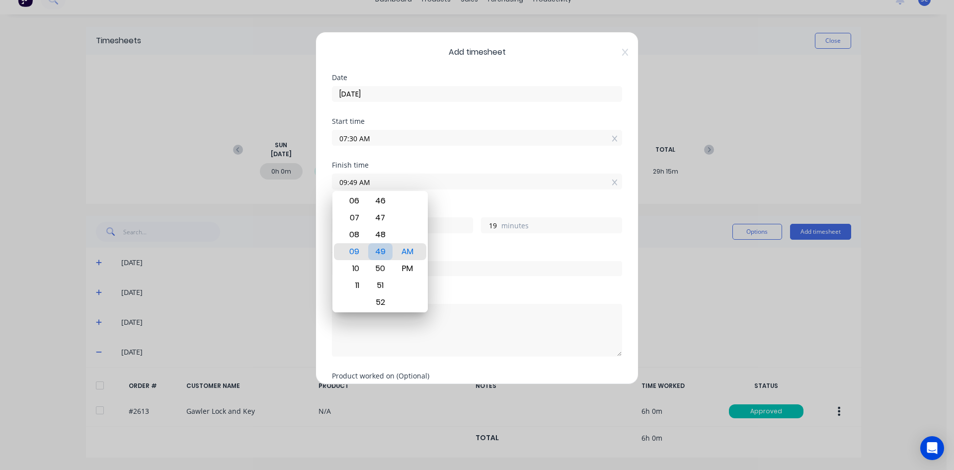
click at [384, 248] on div "49" at bounding box center [380, 251] width 24 height 17
type input "09:53 AM"
type input "23"
type input "09:55 AM"
type input "25"
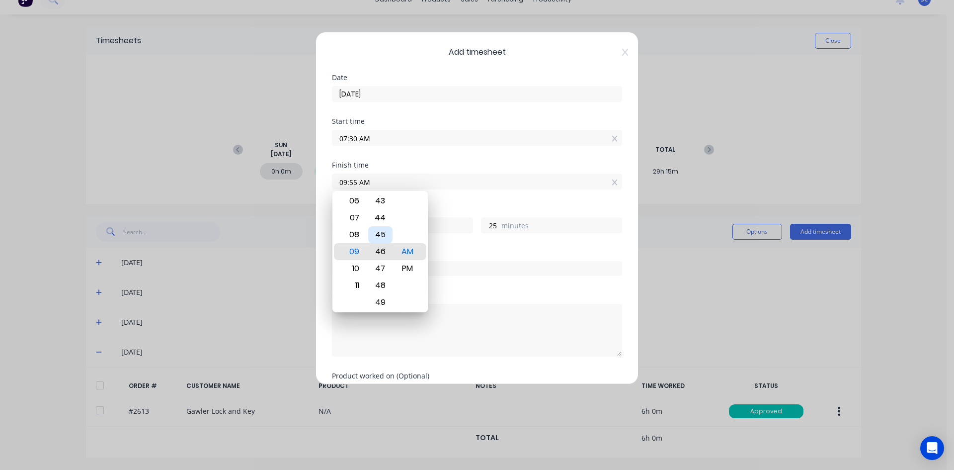
type input "09:46 AM"
type input "16"
type input "09:40 AM"
type input "10"
type input "09:34 AM"
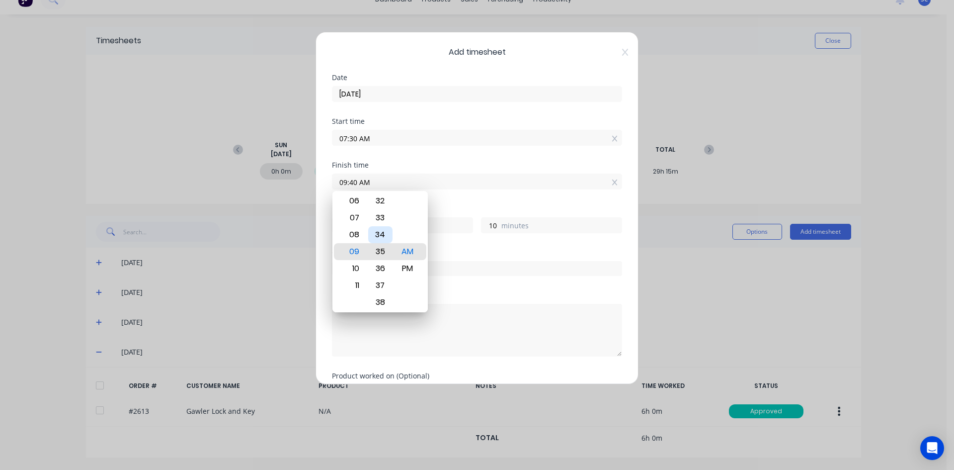
type input "4"
type input "09:31 AM"
type input "1"
type input "09:30 AM"
type input "0"
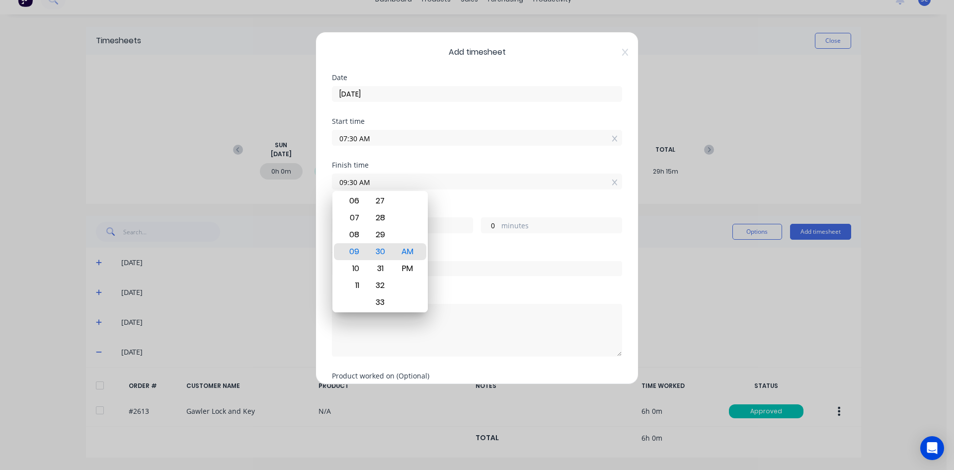
click at [508, 250] on div "Order #" at bounding box center [477, 252] width 290 height 7
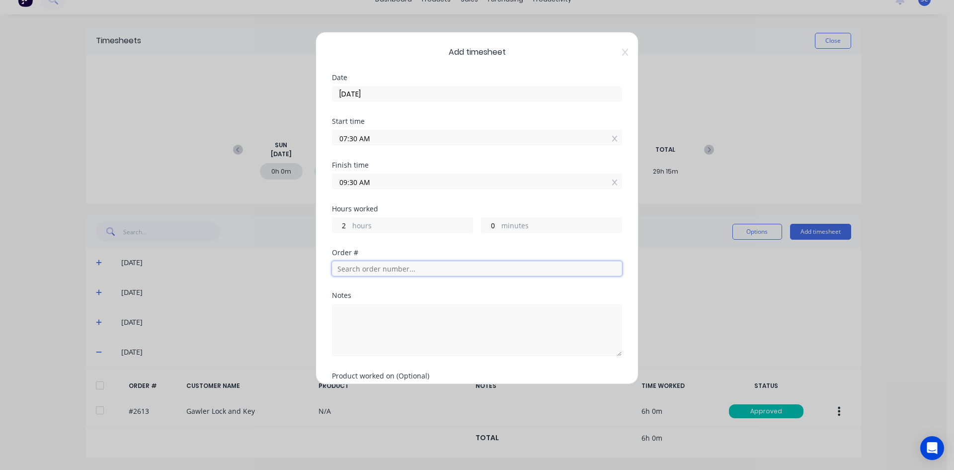
click at [409, 271] on input "text" at bounding box center [477, 268] width 290 height 15
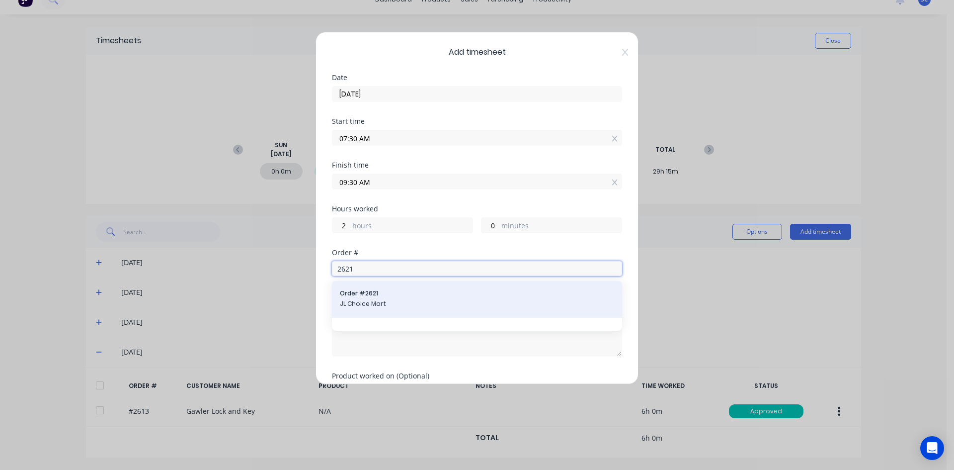
type input "2621"
click at [385, 299] on div "Order # 2621 JL Choice Mart" at bounding box center [477, 299] width 274 height 21
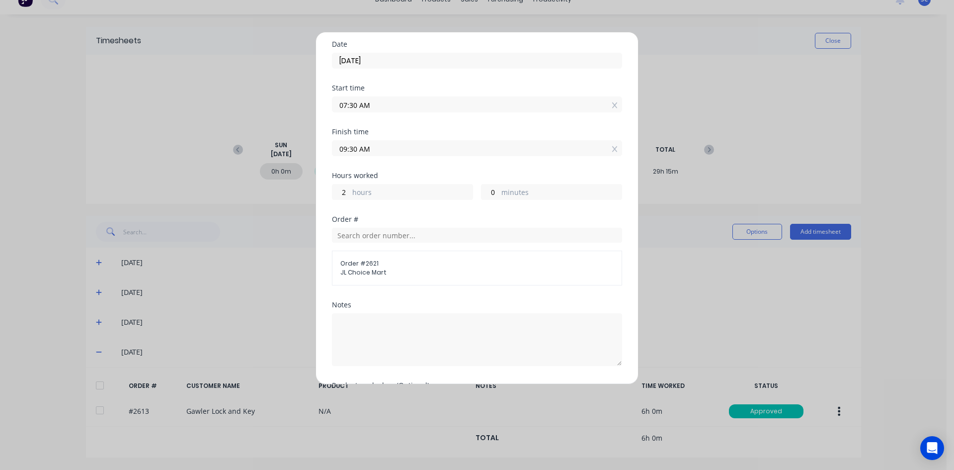
scroll to position [50, 0]
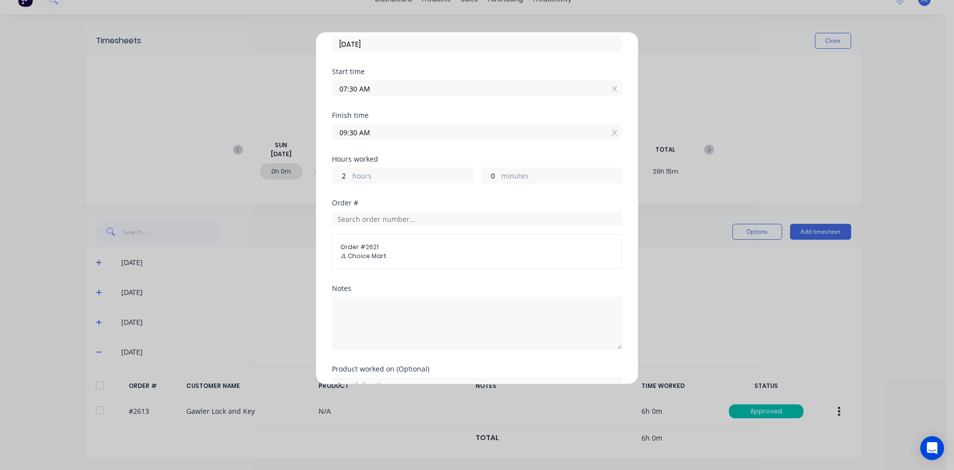
click at [390, 252] on span "JL Choice Mart" at bounding box center [476, 256] width 273 height 9
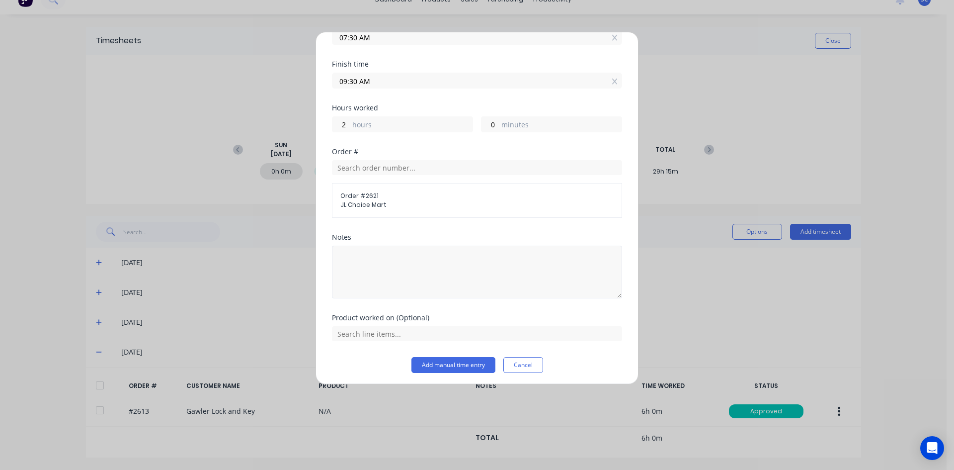
scroll to position [104, 0]
click at [457, 362] on button "Add manual time entry" at bounding box center [454, 362] width 84 height 16
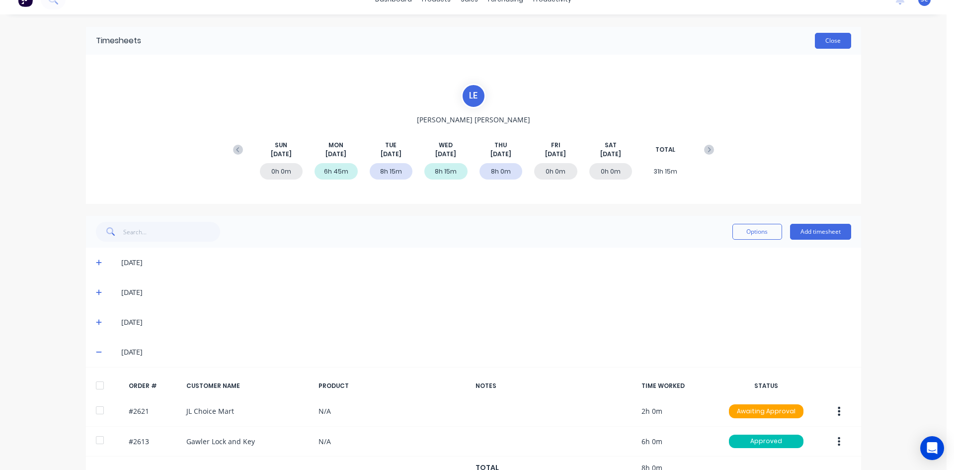
click at [834, 42] on button "Close" at bounding box center [833, 41] width 36 height 16
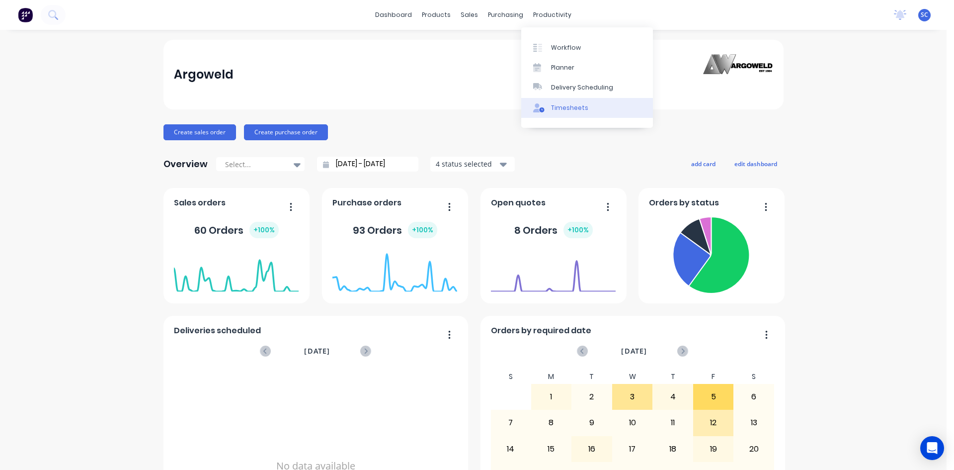
click at [569, 101] on link "Timesheets" at bounding box center [587, 108] width 132 height 20
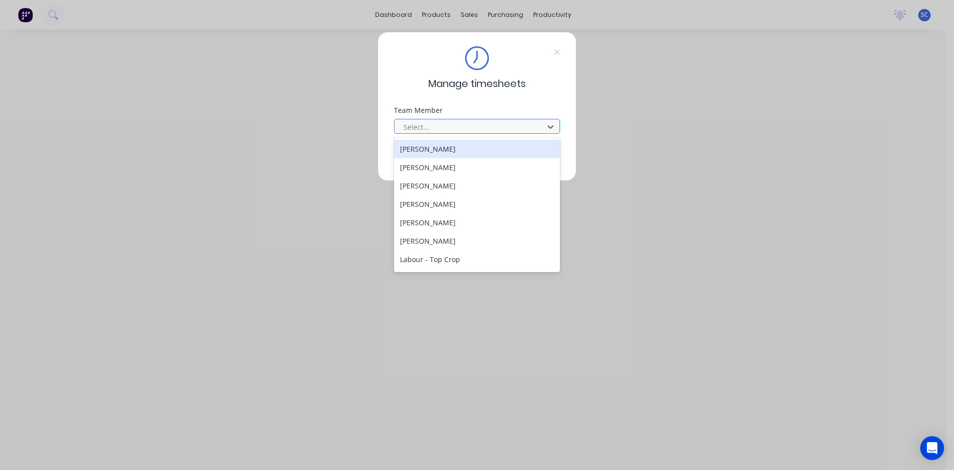
click at [495, 130] on div at bounding box center [471, 127] width 136 height 12
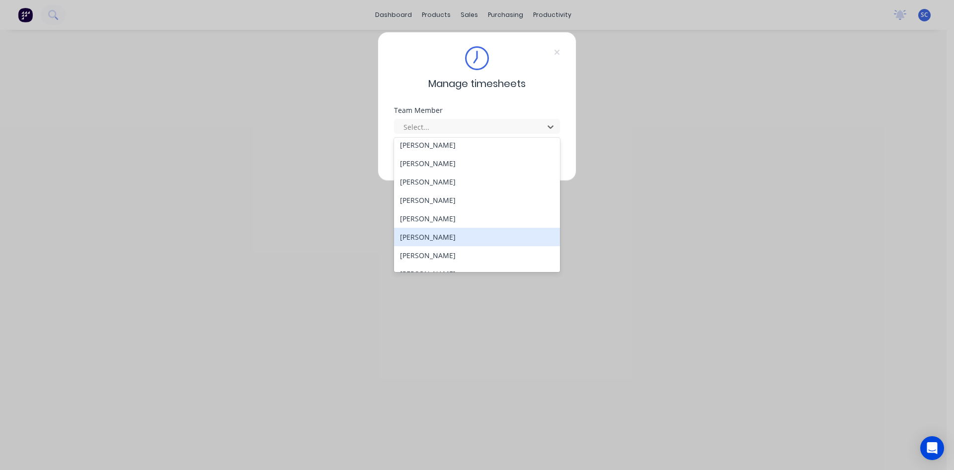
scroll to position [249, 0]
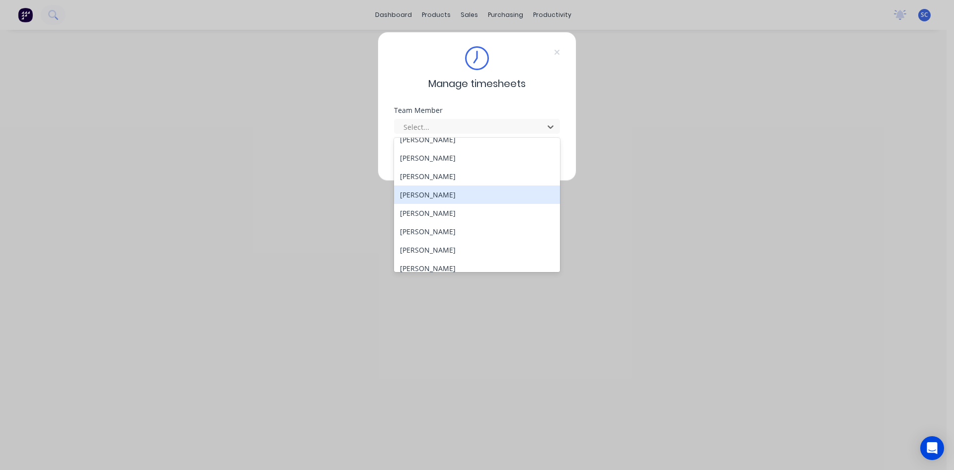
click at [449, 192] on div "[PERSON_NAME]" at bounding box center [477, 194] width 166 height 18
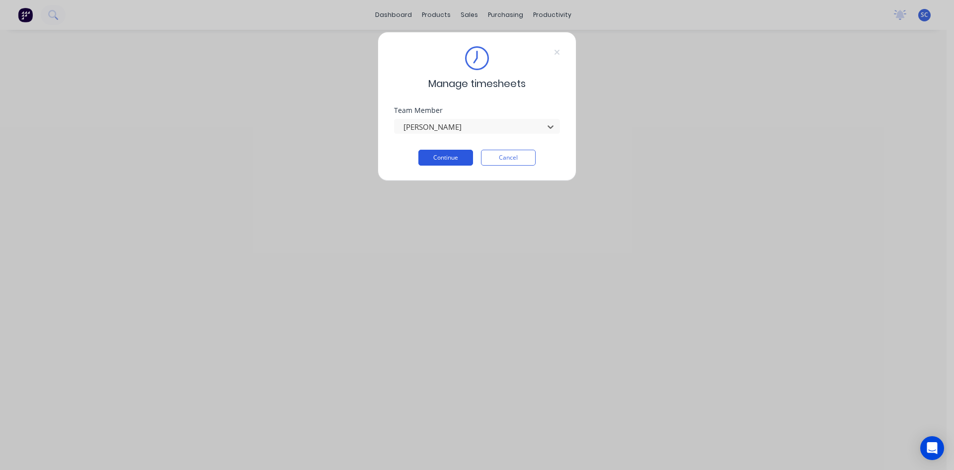
click at [455, 154] on button "Continue" at bounding box center [446, 158] width 55 height 16
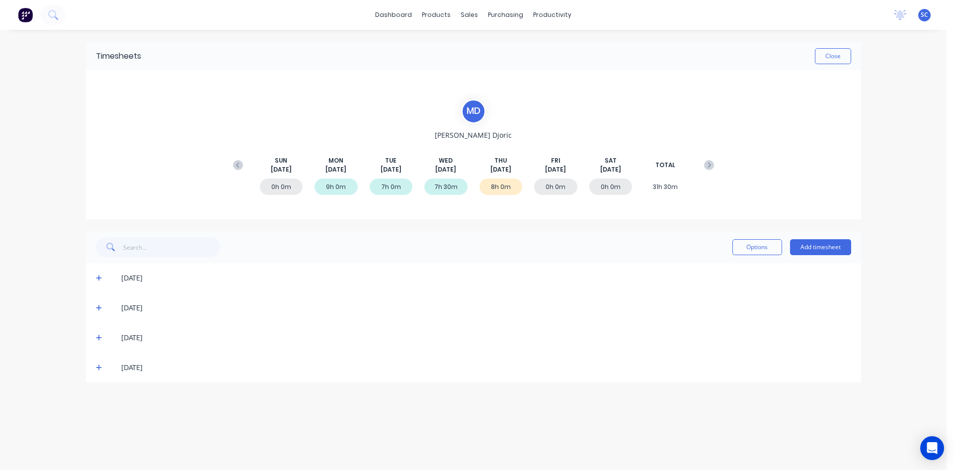
click at [98, 368] on icon at bounding box center [99, 368] width 6 height 6
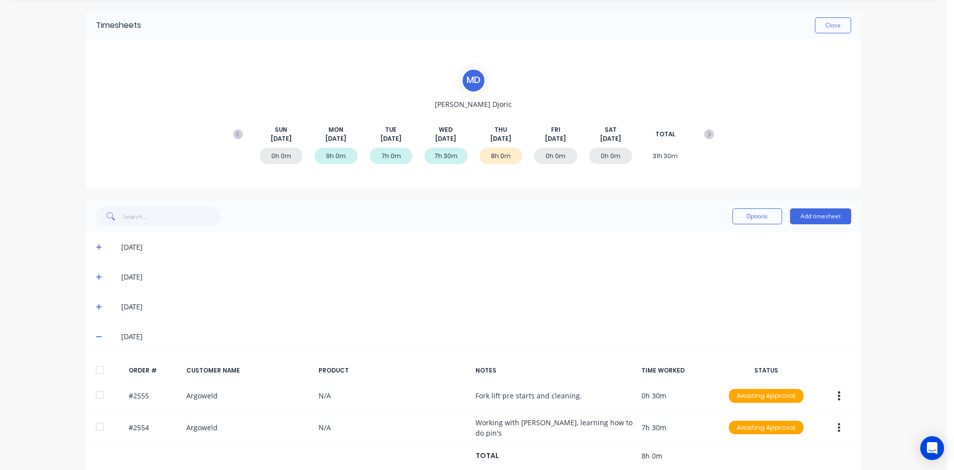
scroll to position [45, 0]
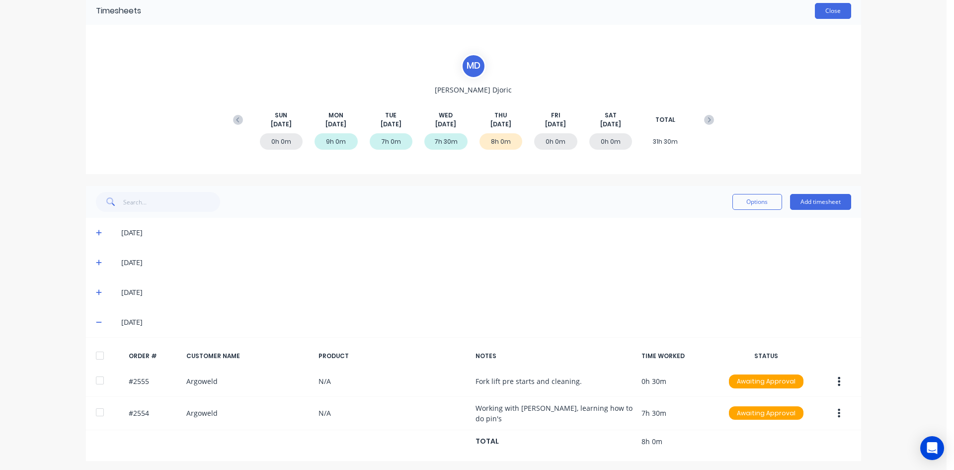
click at [821, 11] on button "Close" at bounding box center [833, 11] width 36 height 16
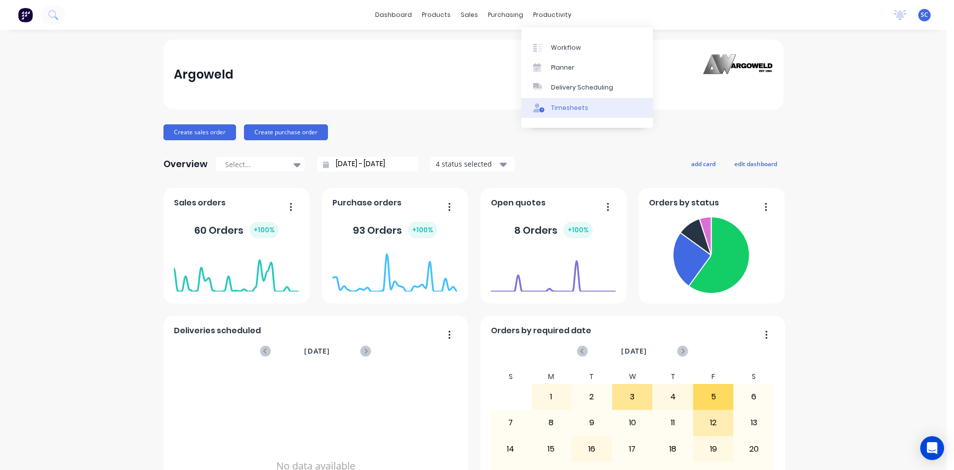
click at [563, 110] on div "Timesheets" at bounding box center [569, 107] width 37 height 9
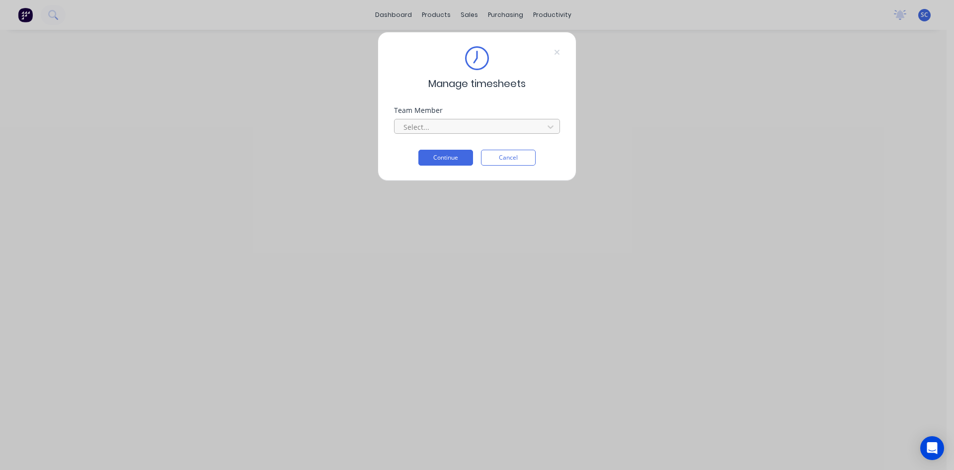
click at [478, 127] on div at bounding box center [471, 127] width 136 height 12
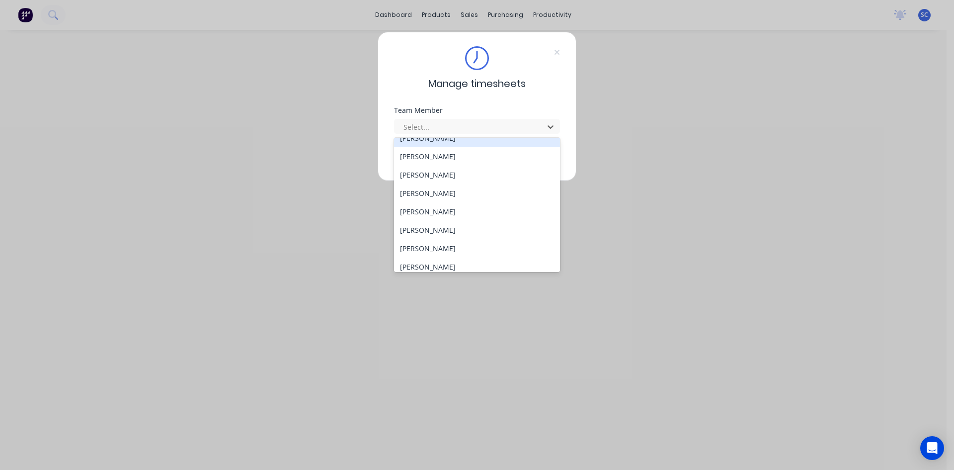
scroll to position [293, 0]
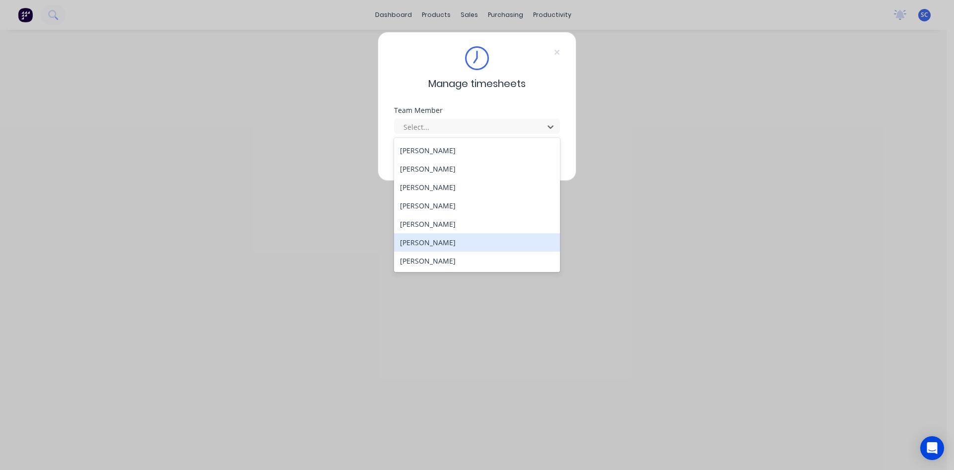
click at [468, 243] on div "[PERSON_NAME]" at bounding box center [477, 242] width 166 height 18
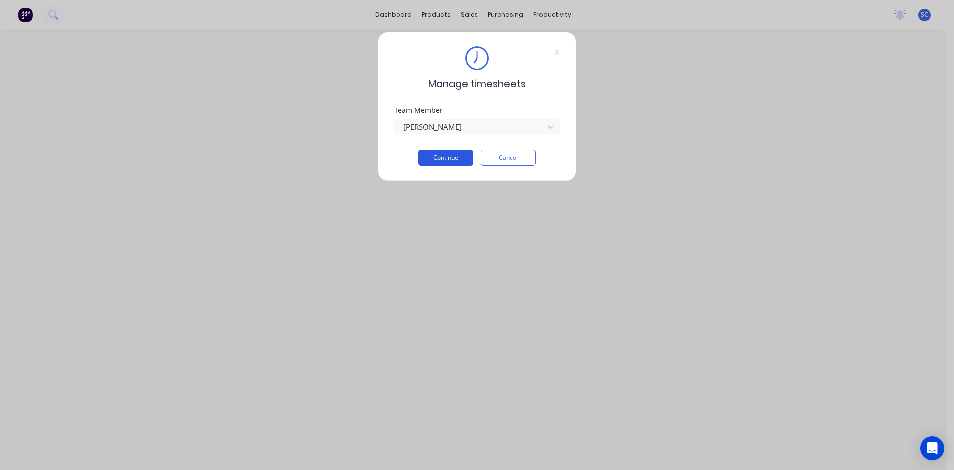
click at [456, 155] on button "Continue" at bounding box center [446, 158] width 55 height 16
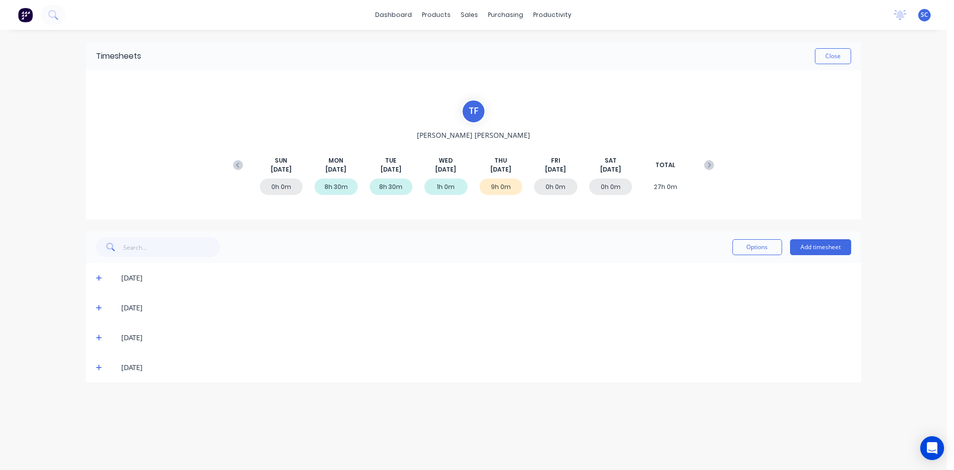
click at [97, 367] on icon at bounding box center [99, 368] width 6 height 6
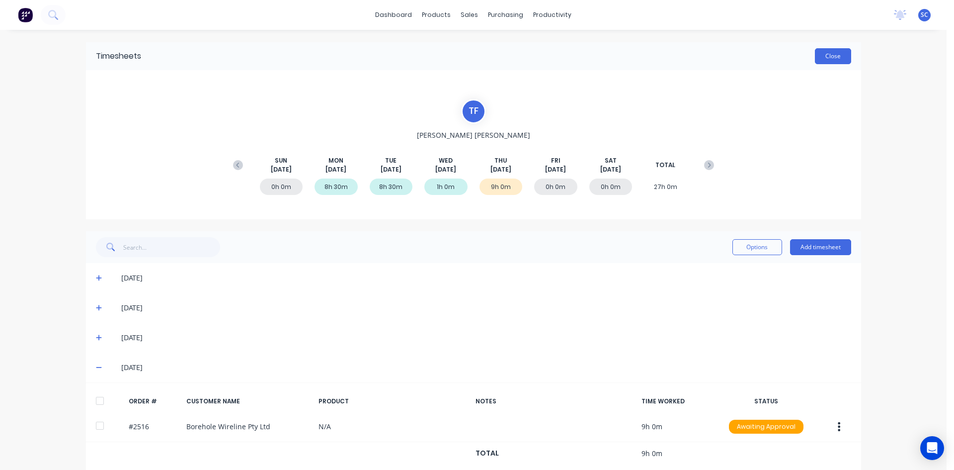
click at [826, 57] on button "Close" at bounding box center [833, 56] width 36 height 16
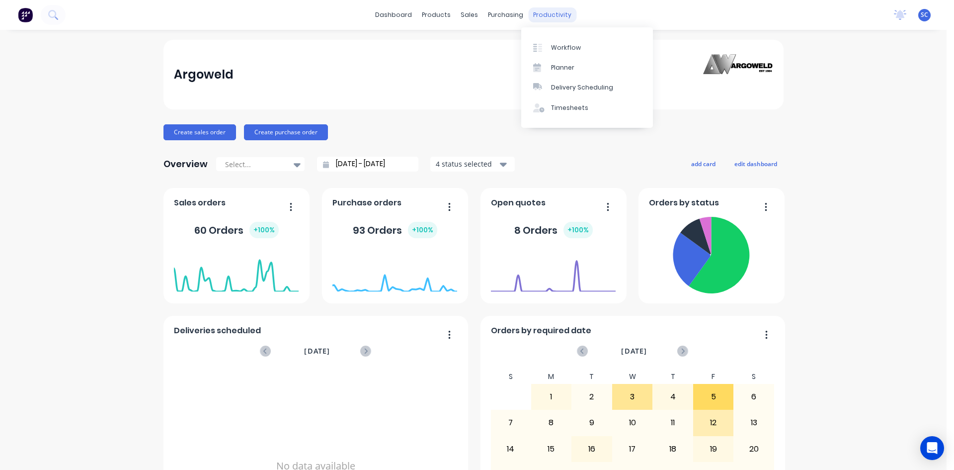
click at [548, 19] on div "productivity" at bounding box center [552, 14] width 48 height 15
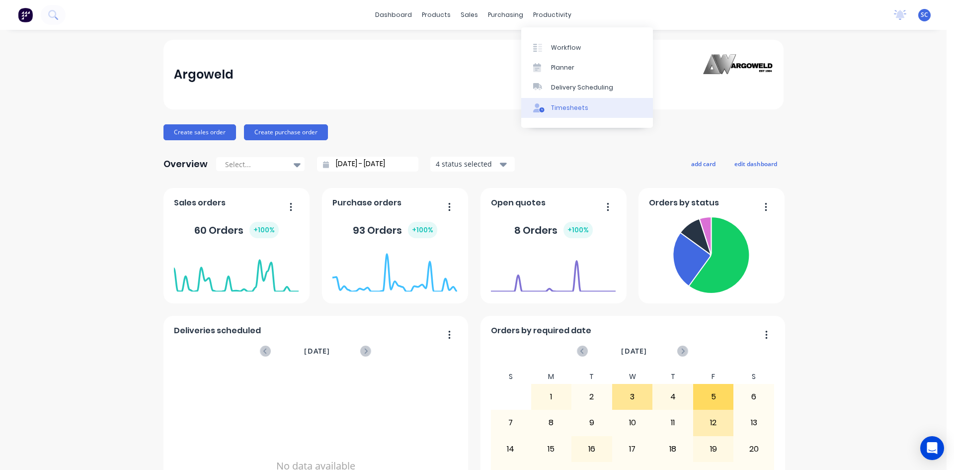
click at [571, 108] on div "Timesheets" at bounding box center [569, 107] width 37 height 9
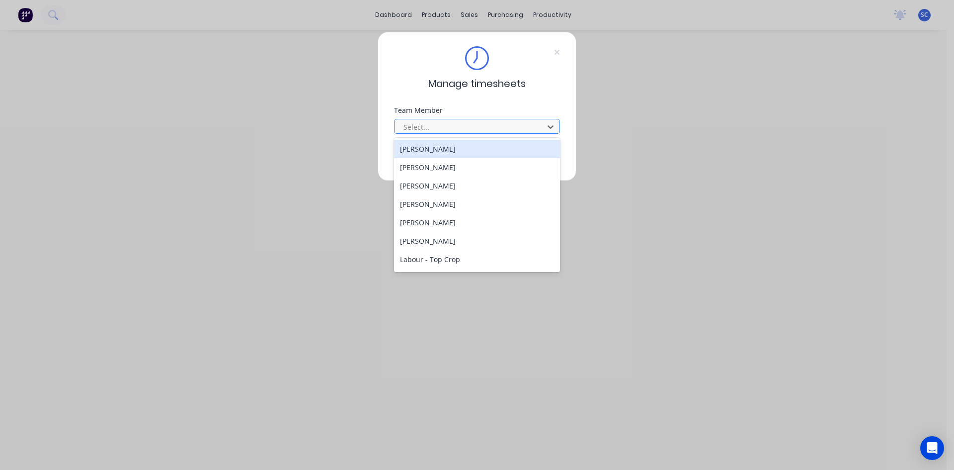
click at [480, 125] on div at bounding box center [471, 127] width 136 height 12
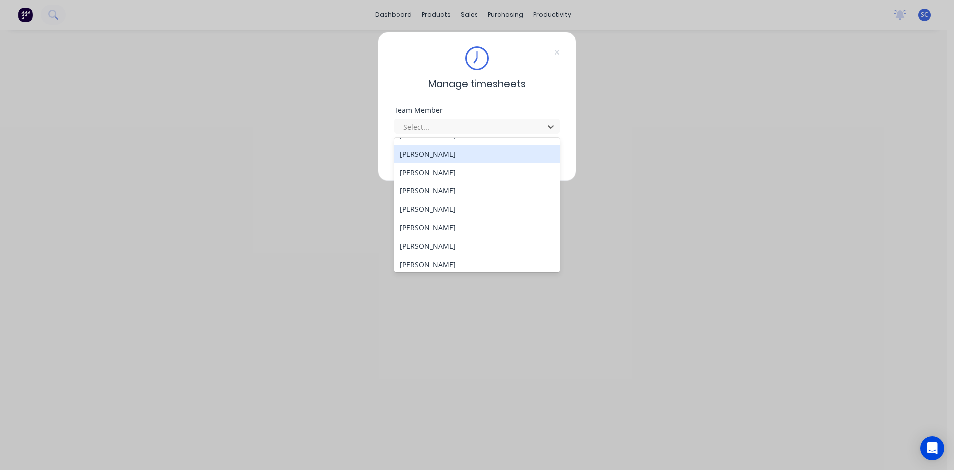
scroll to position [293, 0]
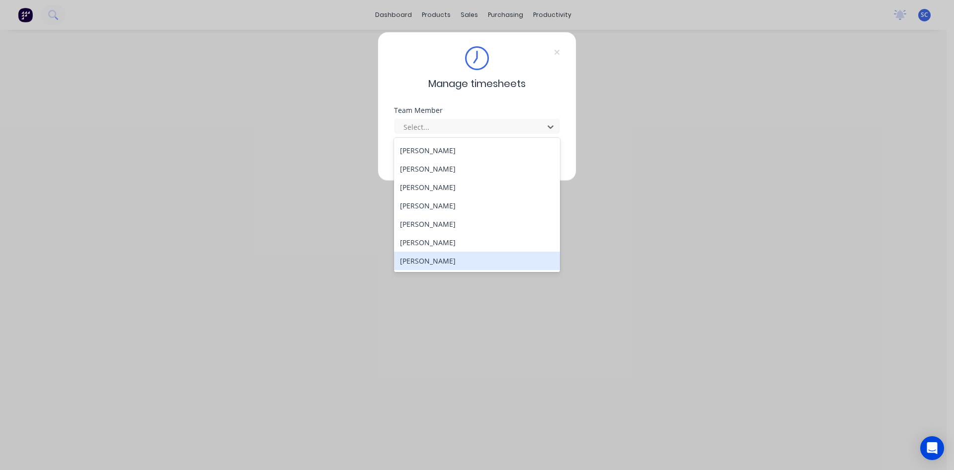
click at [467, 269] on div "[PERSON_NAME]" at bounding box center [477, 261] width 166 height 18
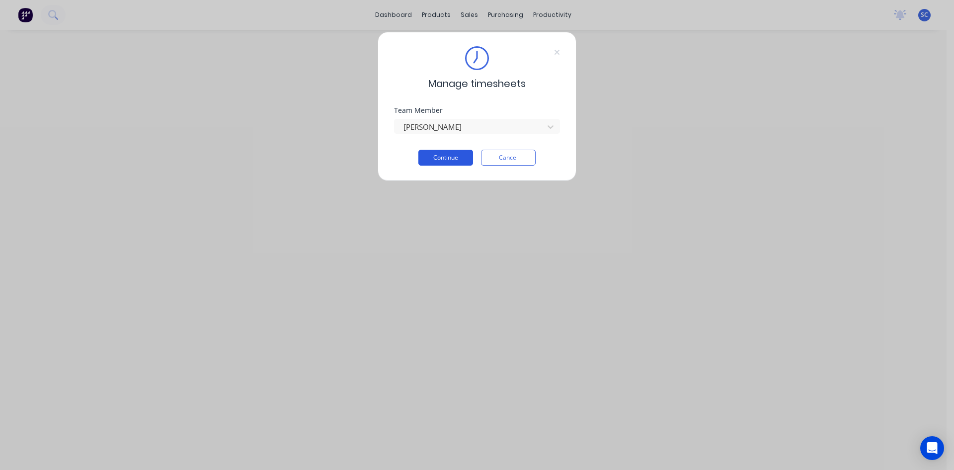
click at [451, 157] on button "Continue" at bounding box center [446, 158] width 55 height 16
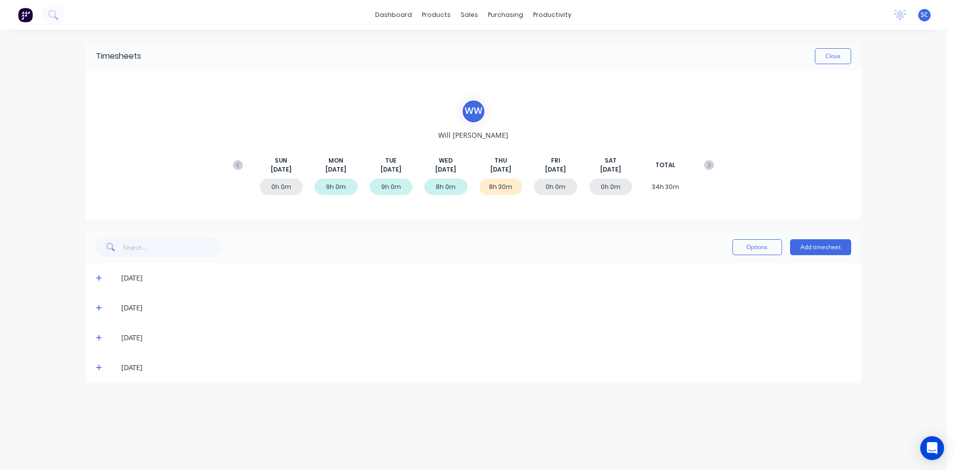
click at [97, 367] on icon at bounding box center [99, 367] width 6 height 7
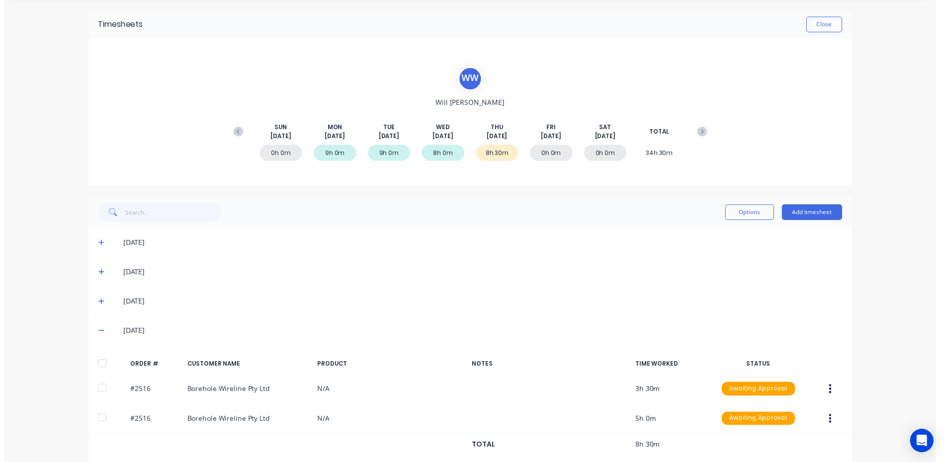
scroll to position [45, 0]
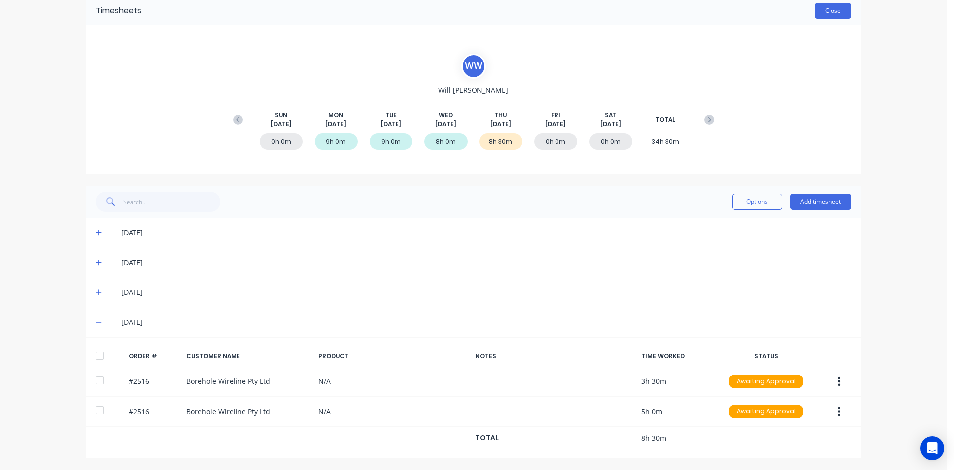
click at [821, 9] on button "Close" at bounding box center [833, 11] width 36 height 16
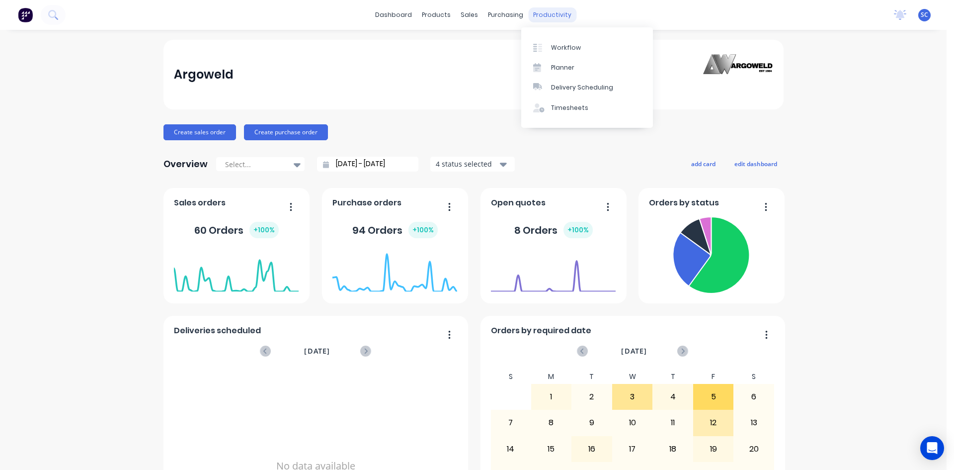
click at [553, 13] on div "productivity" at bounding box center [552, 14] width 48 height 15
click at [562, 50] on div "Workflow" at bounding box center [566, 47] width 30 height 9
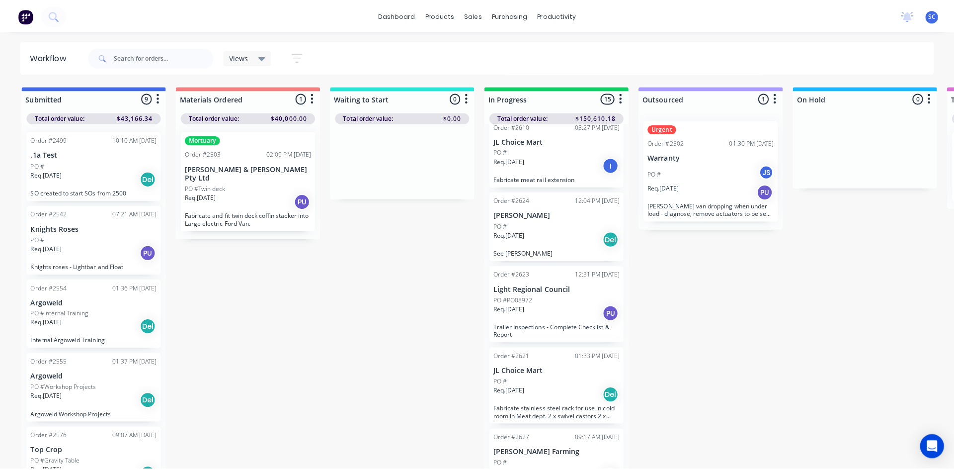
scroll to position [596, 0]
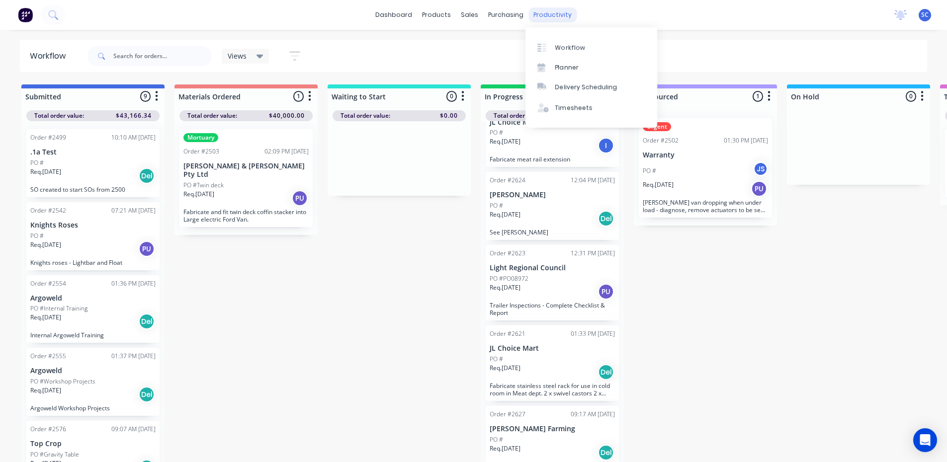
click at [542, 15] on div "productivity" at bounding box center [552, 14] width 48 height 15
click at [579, 104] on div "Timesheets" at bounding box center [573, 107] width 37 height 9
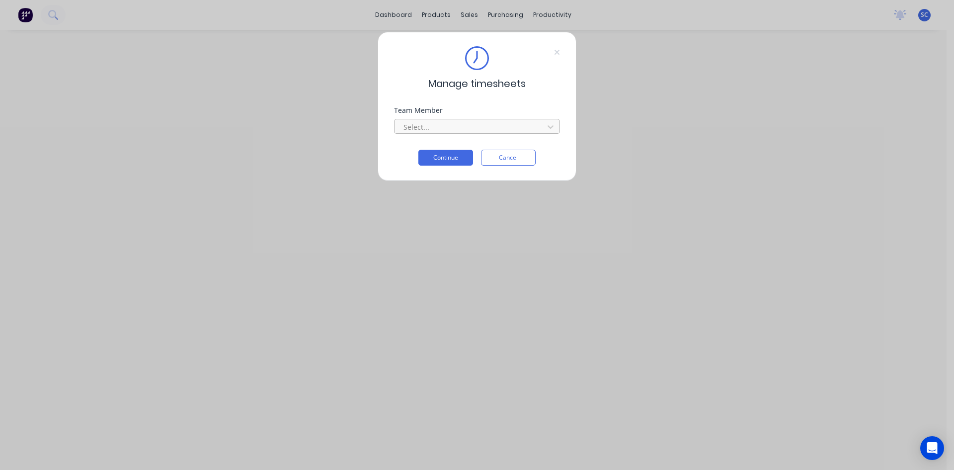
click at [462, 121] on div at bounding box center [471, 127] width 136 height 12
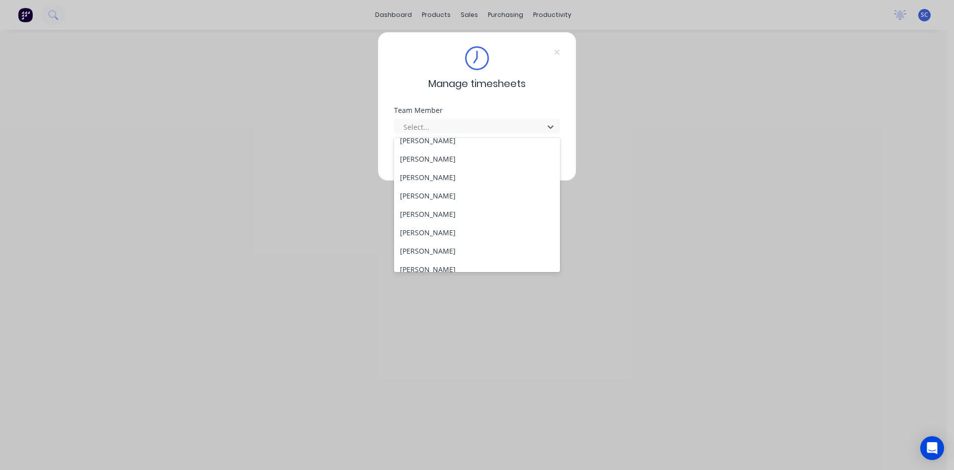
scroll to position [293, 0]
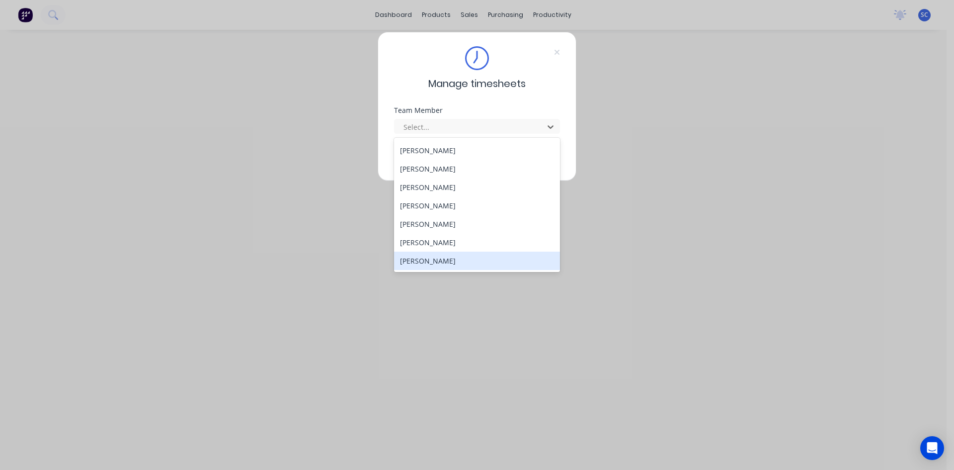
click at [496, 266] on div "[PERSON_NAME]" at bounding box center [477, 261] width 166 height 18
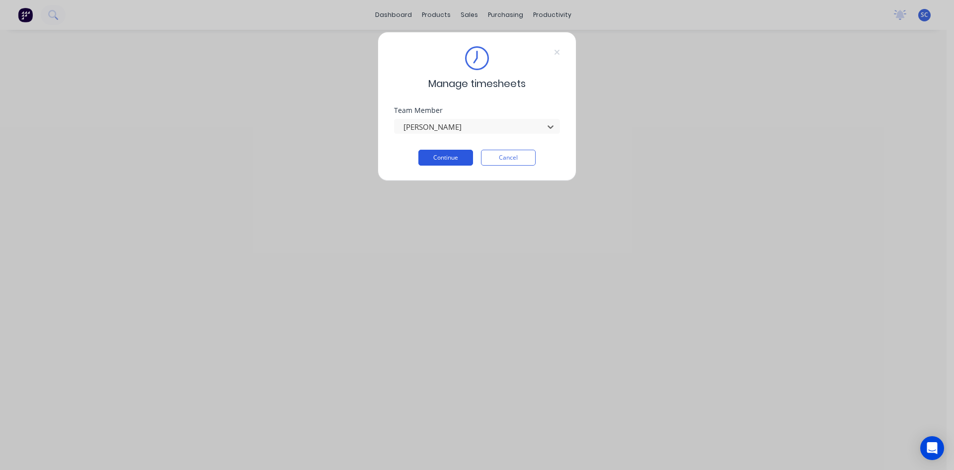
click at [459, 154] on button "Continue" at bounding box center [446, 158] width 55 height 16
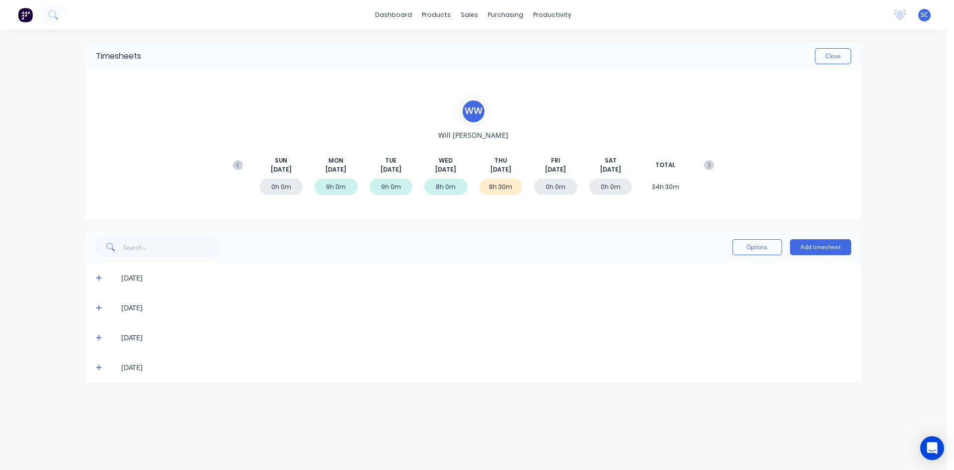
click at [101, 370] on icon at bounding box center [99, 367] width 6 height 7
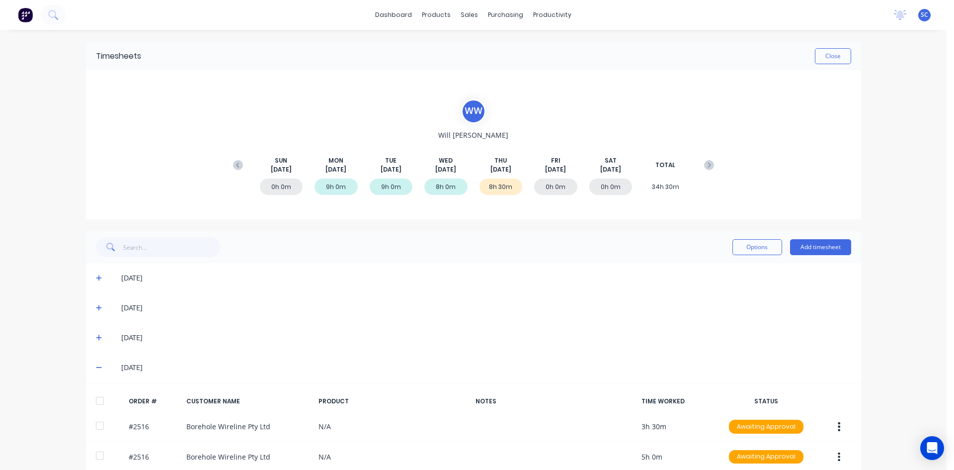
scroll to position [45, 0]
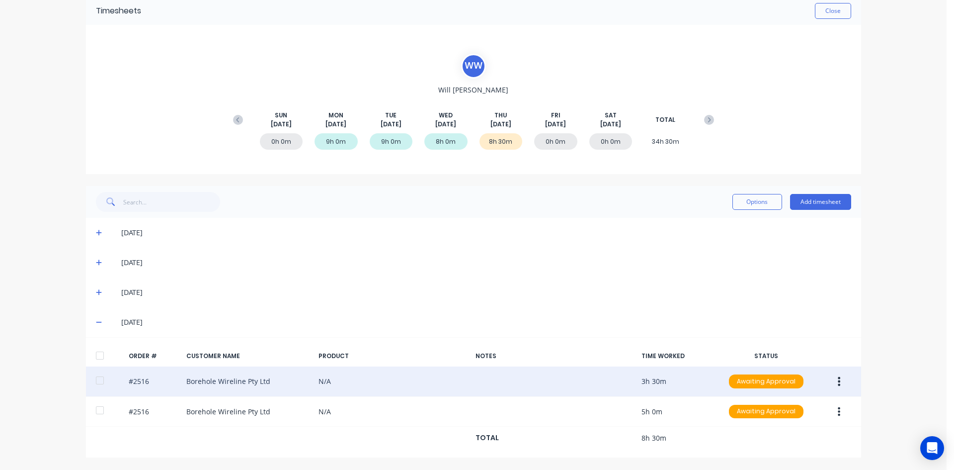
click at [838, 380] on button "button" at bounding box center [839, 381] width 23 height 18
click at [820, 404] on div "Delete" at bounding box center [804, 407] width 77 height 14
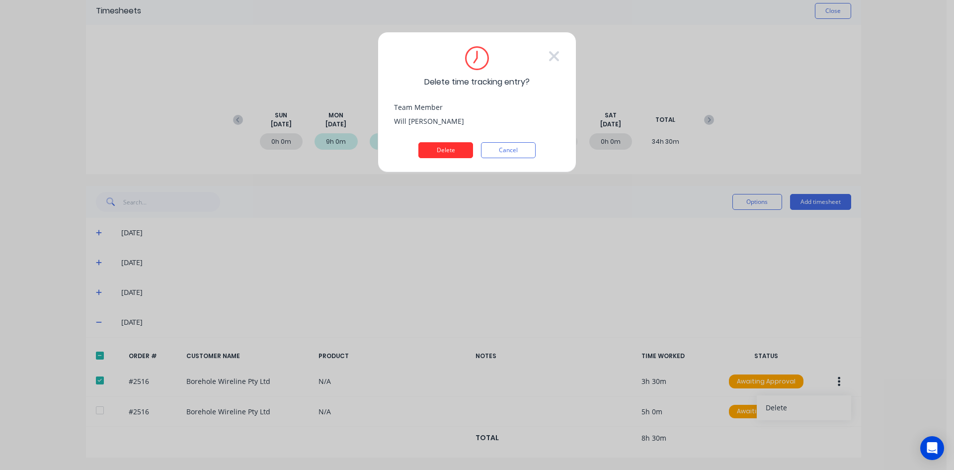
click at [455, 152] on button "Delete" at bounding box center [446, 150] width 55 height 16
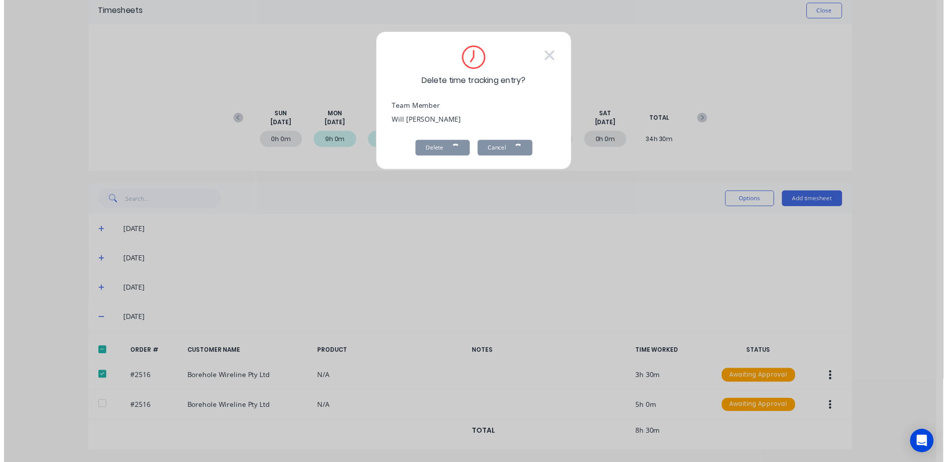
scroll to position [15, 0]
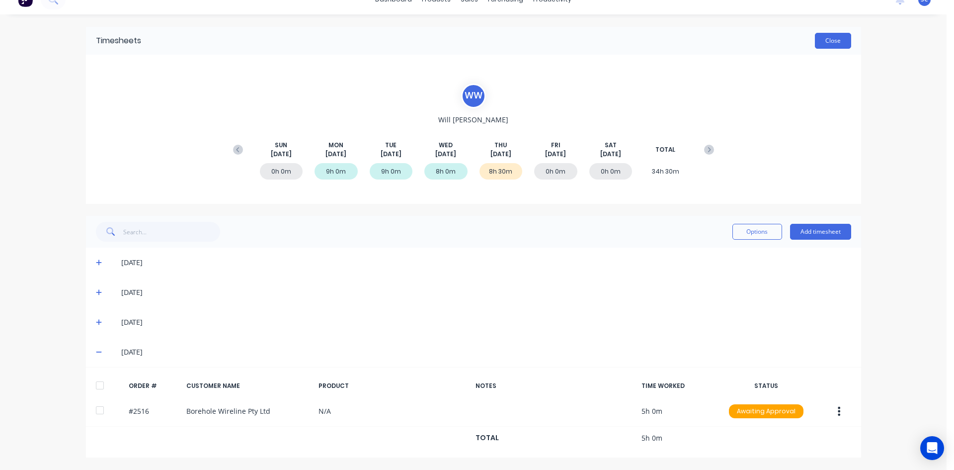
click at [836, 38] on button "Close" at bounding box center [833, 41] width 36 height 16
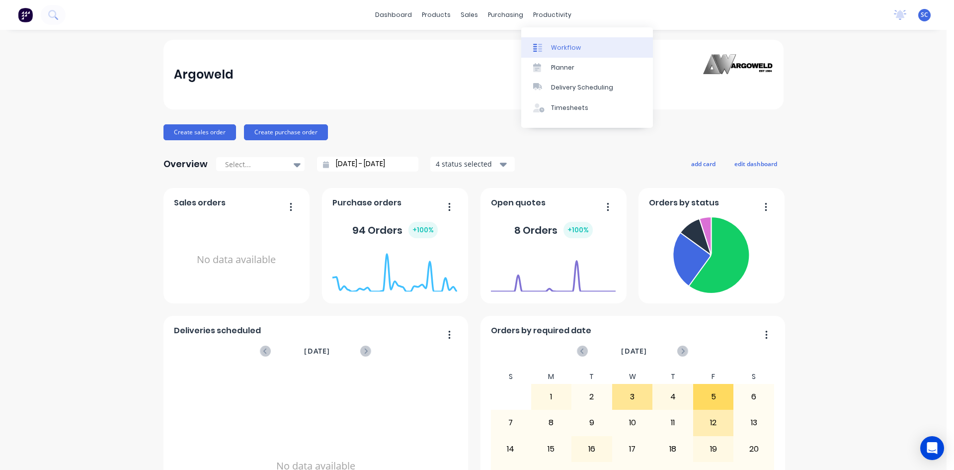
click at [556, 46] on div "Workflow" at bounding box center [566, 47] width 30 height 9
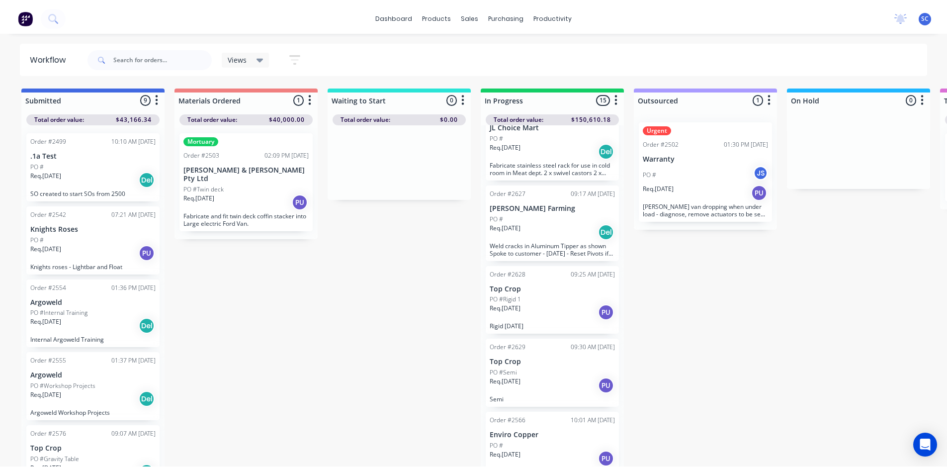
scroll to position [825, 0]
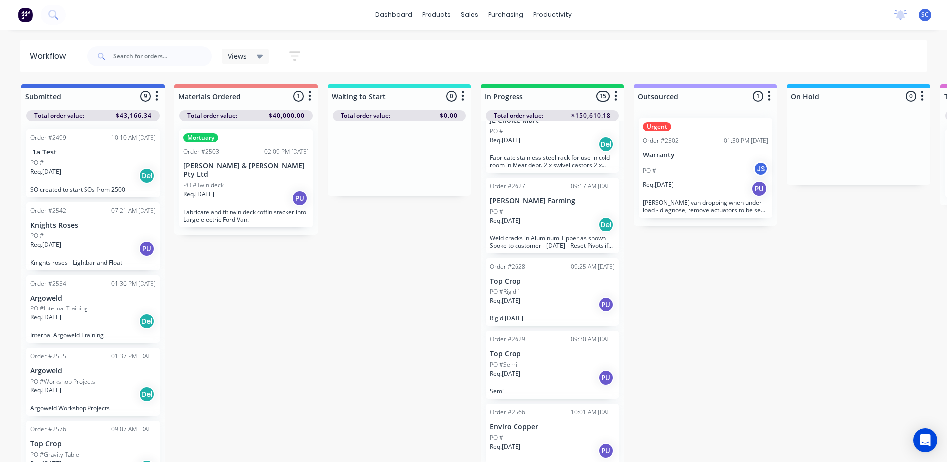
click at [561, 438] on div "PO #" at bounding box center [552, 437] width 125 height 9
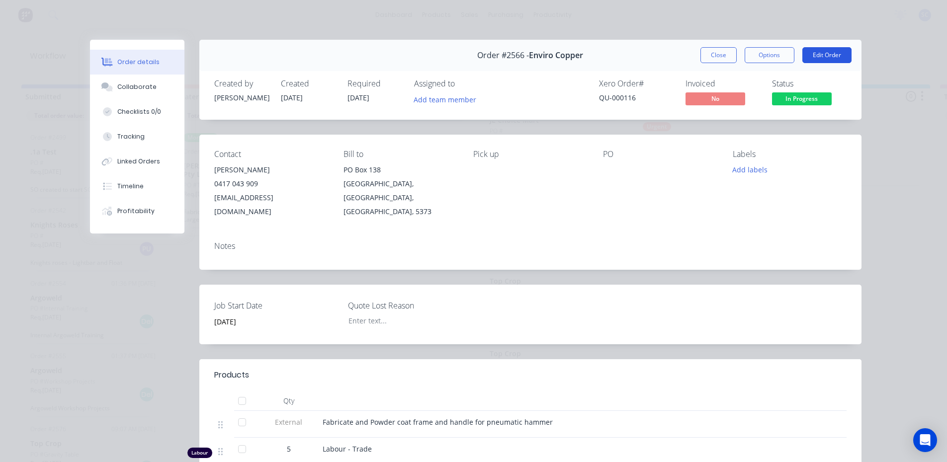
click at [812, 56] on button "Edit Order" at bounding box center [826, 55] width 49 height 16
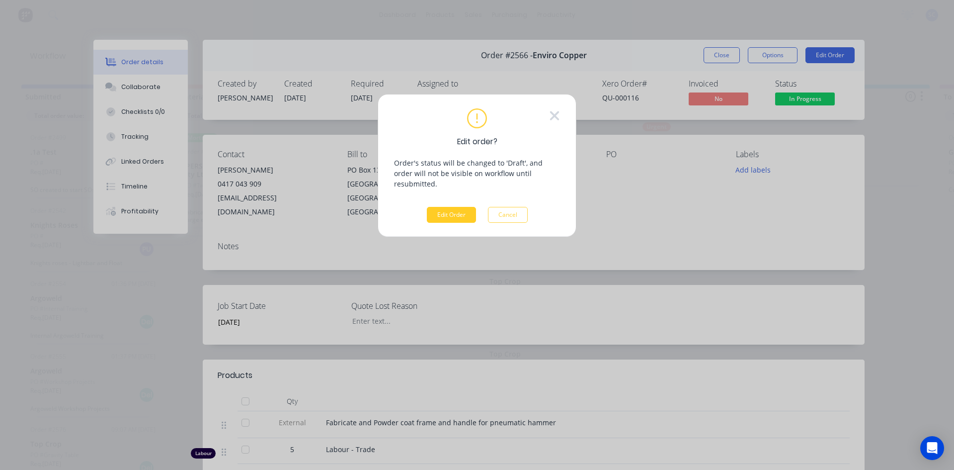
click at [458, 207] on button "Edit Order" at bounding box center [451, 215] width 49 height 16
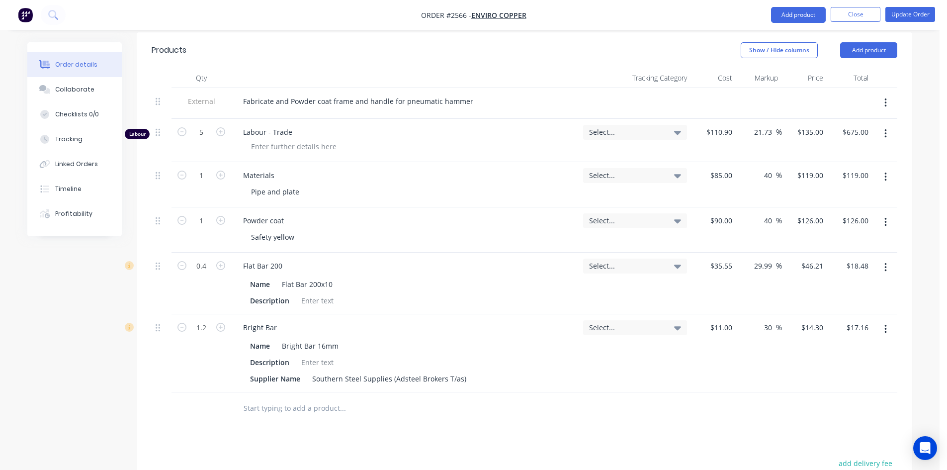
scroll to position [398, 0]
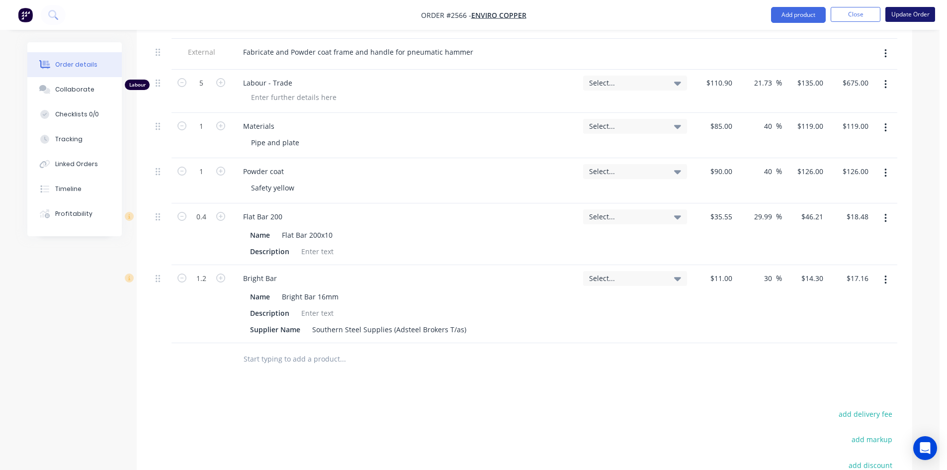
click at [901, 13] on button "Update Order" at bounding box center [910, 14] width 50 height 15
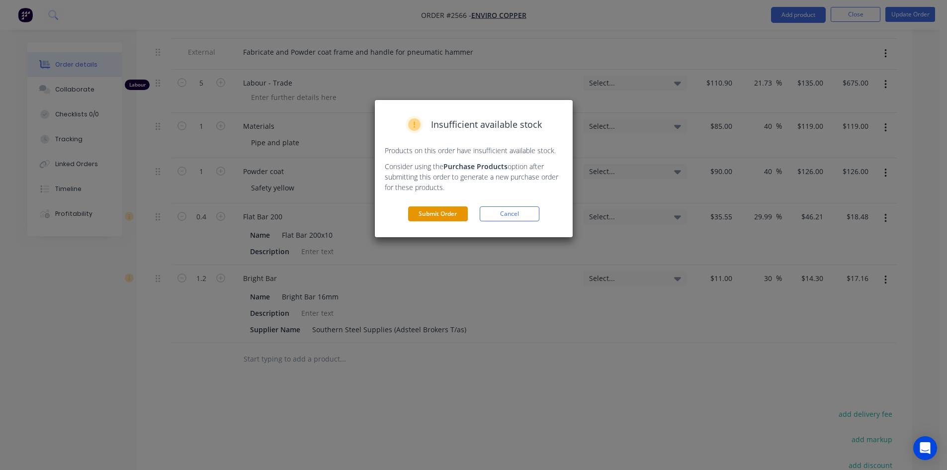
click at [429, 212] on button "Submit Order" at bounding box center [438, 213] width 60 height 15
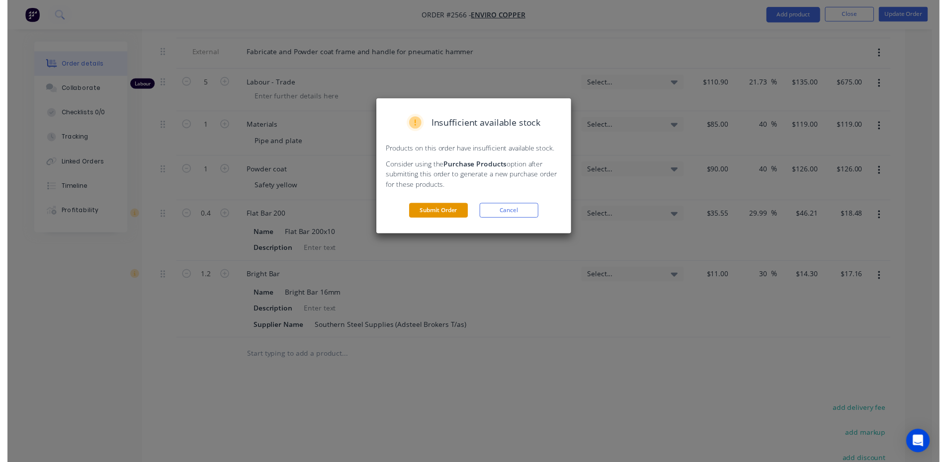
scroll to position [0, 0]
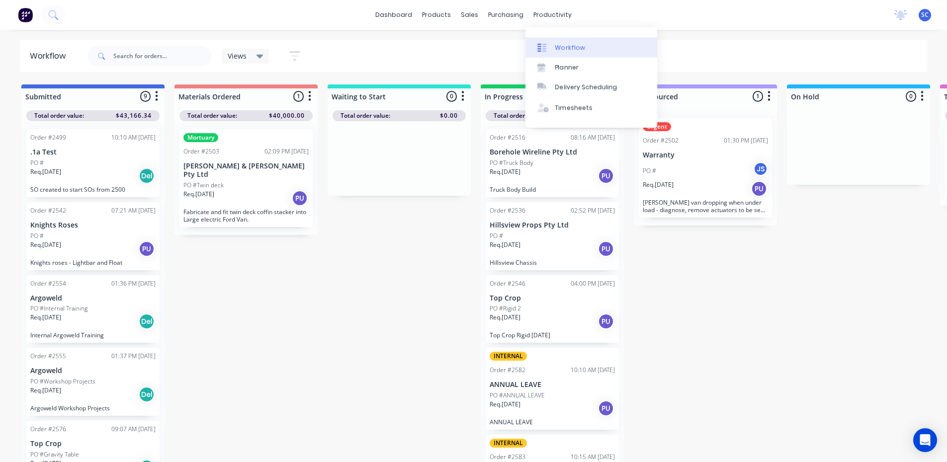
click at [570, 47] on div "Workflow" at bounding box center [570, 47] width 30 height 9
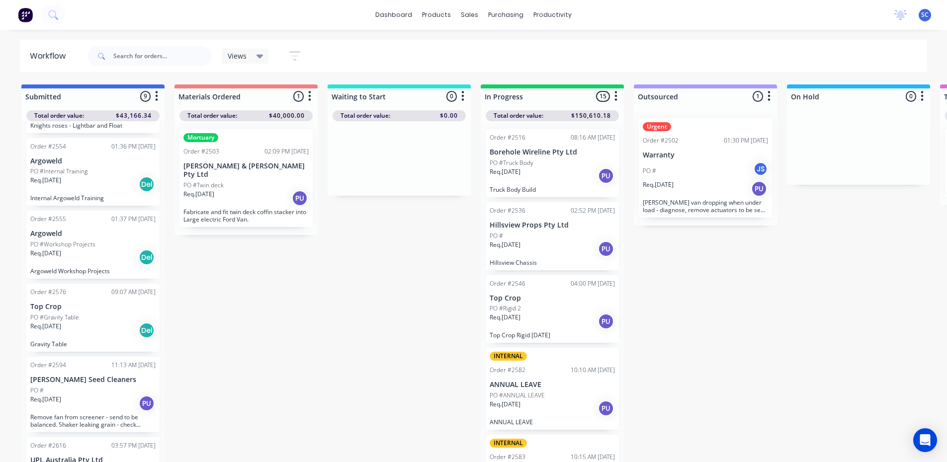
scroll to position [149, 0]
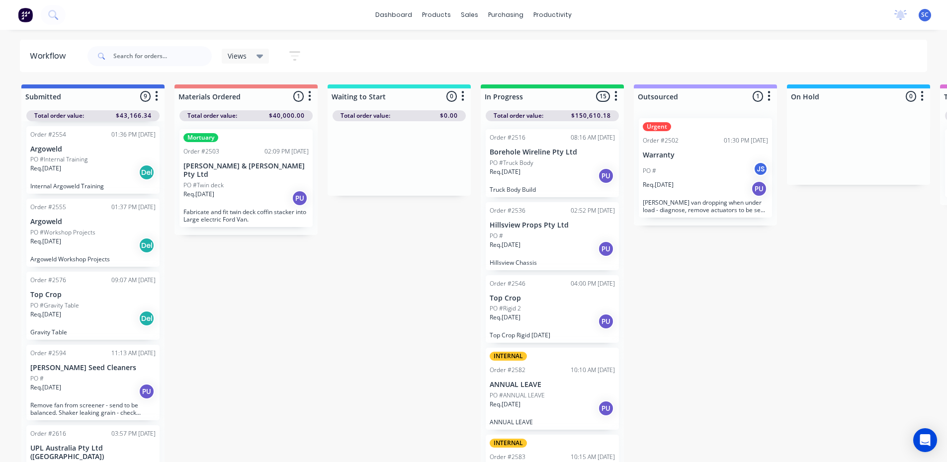
click at [82, 227] on div "Order #2555 01:37 PM [DATE] Argoweld PO #Workshop Projects Req. [DATE] Del Argo…" at bounding box center [92, 233] width 133 height 68
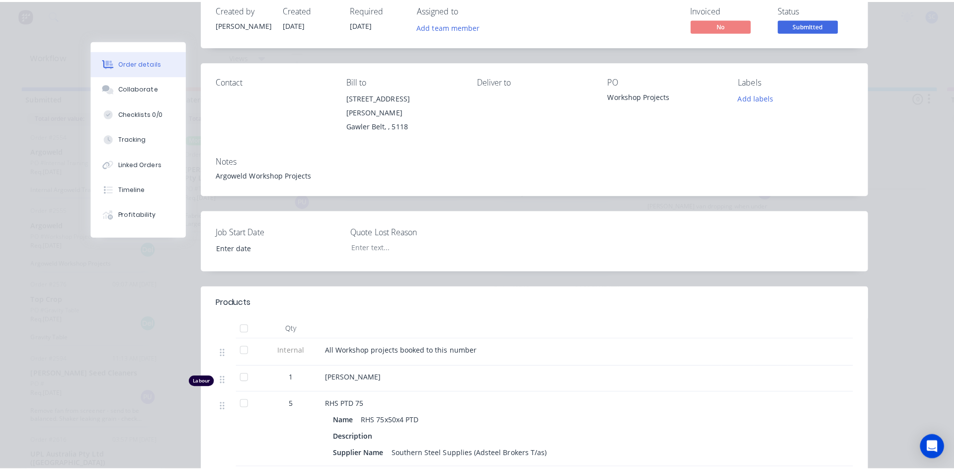
scroll to position [0, 0]
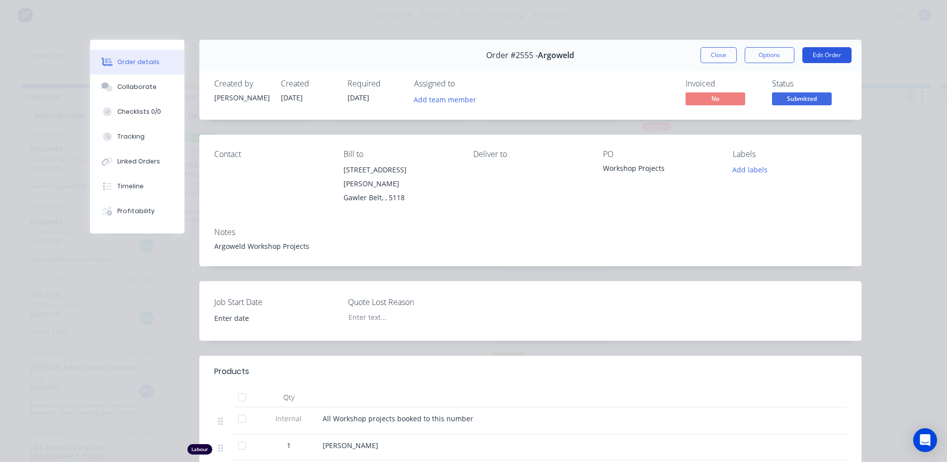
click at [839, 52] on button "Edit Order" at bounding box center [826, 55] width 49 height 16
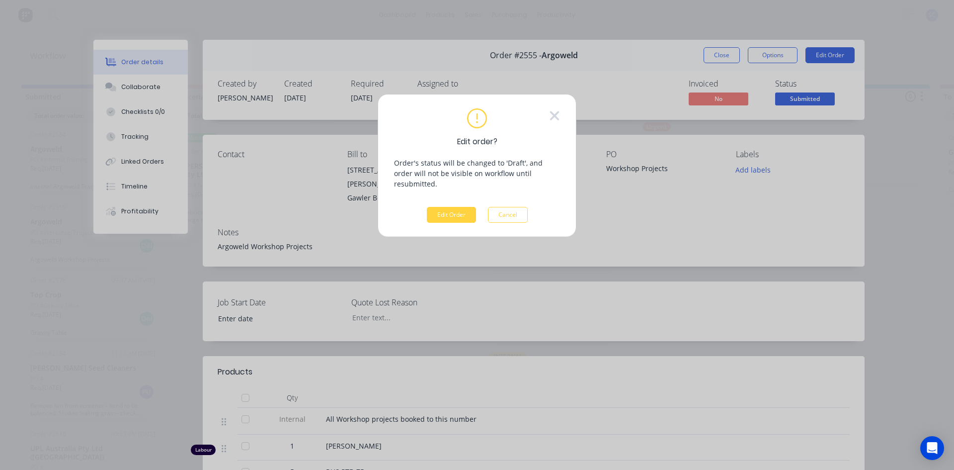
click at [873, 35] on div "Edit order? Order's status will be changed to 'Draft', and order will not be vi…" at bounding box center [477, 235] width 954 height 470
